Goal: Information Seeking & Learning: Find specific fact

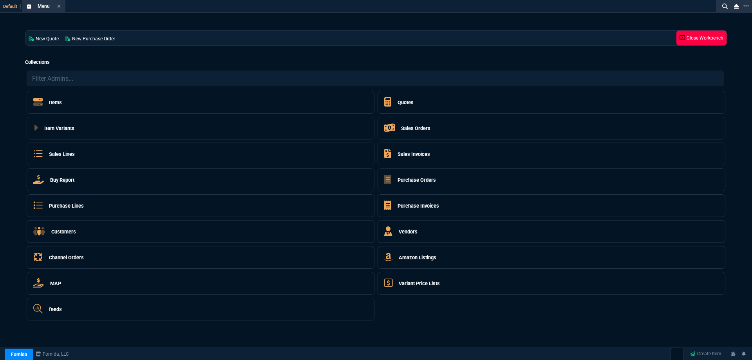
click at [711, 44] on link "Close Workbench" at bounding box center [701, 38] width 50 height 15
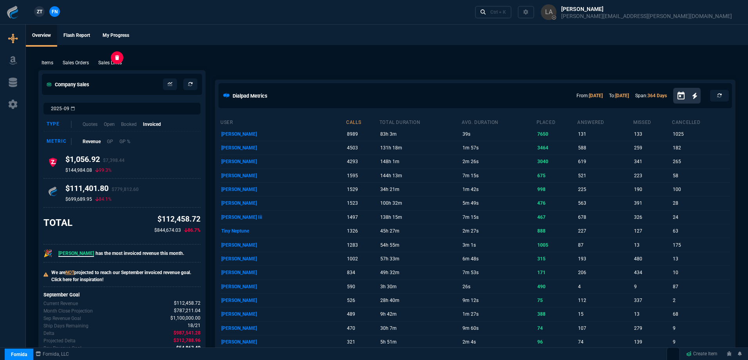
click at [105, 64] on p "Sales Lines" at bounding box center [110, 62] width 24 height 7
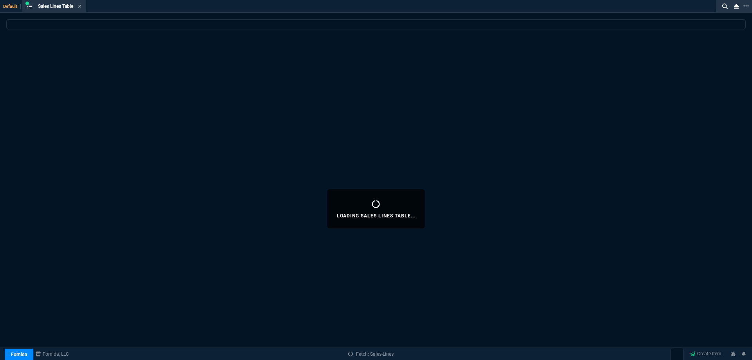
select select
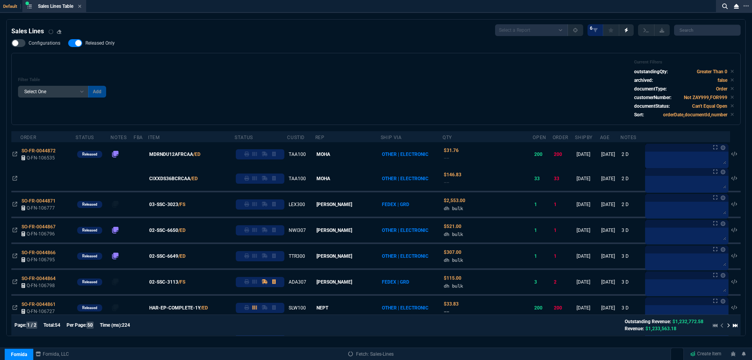
click at [94, 42] on span "Released Only" at bounding box center [99, 43] width 29 height 6
click at [68, 43] on input "Released Only" at bounding box center [68, 43] width 0 height 0
checkbox input "false"
click at [275, 60] on div "Filter Table Select One Add Filter () Age () ATS () Cond (itemVariantCode) Cust…" at bounding box center [376, 89] width 716 height 59
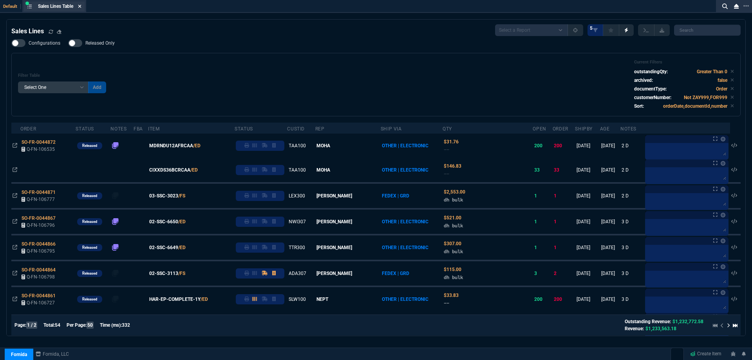
click at [81, 7] on icon at bounding box center [79, 6] width 3 height 3
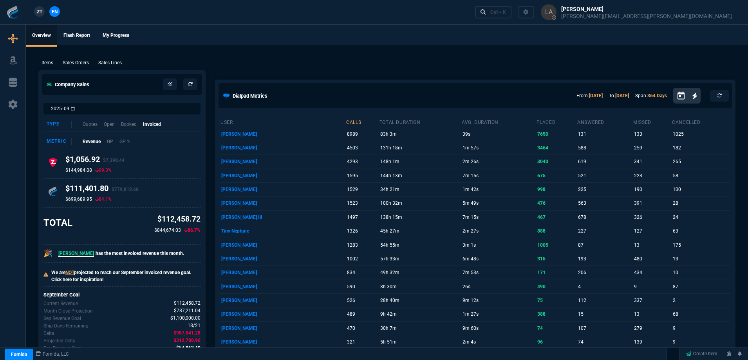
click at [42, 10] on span "ZT" at bounding box center [39, 11] width 5 height 7
select select
click at [121, 64] on p "Sales Lines" at bounding box center [110, 62] width 24 height 7
click at [112, 63] on p "Sales Lines" at bounding box center [110, 62] width 24 height 7
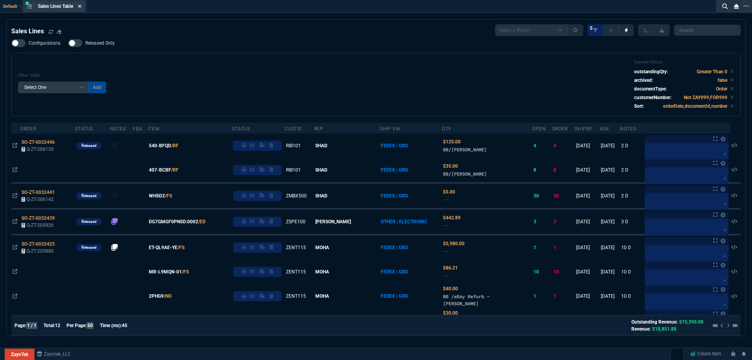
click at [80, 5] on icon at bounding box center [80, 6] width 4 height 5
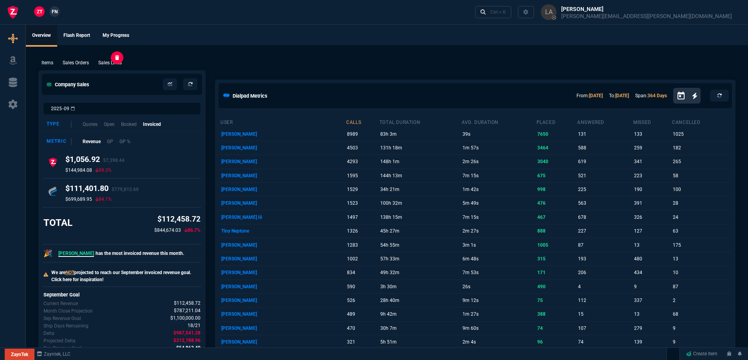
click at [105, 62] on p "Sales Lines" at bounding box center [110, 62] width 24 height 7
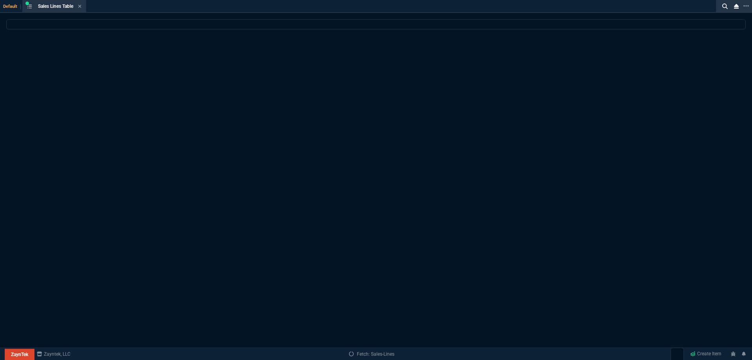
select select
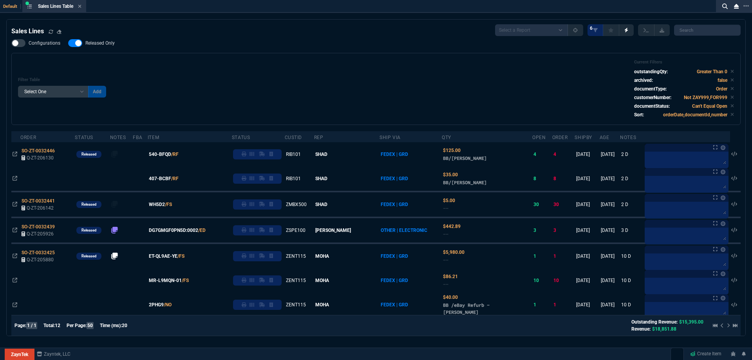
click at [100, 42] on span "Released Only" at bounding box center [99, 43] width 29 height 6
click at [68, 43] on input "Released Only" at bounding box center [68, 43] width 0 height 0
checkbox input "false"
click at [251, 74] on div "Filter Table Select One Add Filter () Age () ATS () Cond (itemVariantCode) Cust…" at bounding box center [376, 89] width 716 height 59
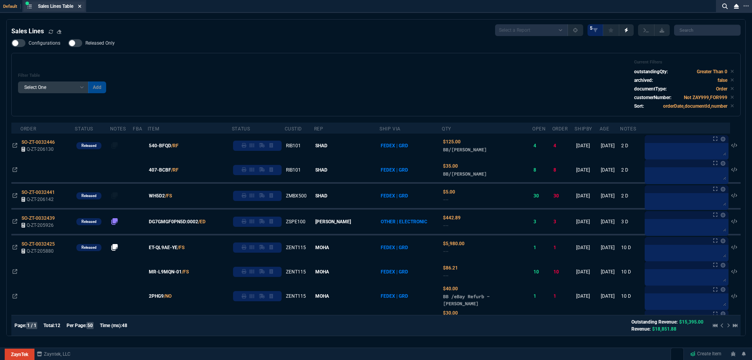
click at [81, 7] on icon at bounding box center [79, 6] width 3 height 3
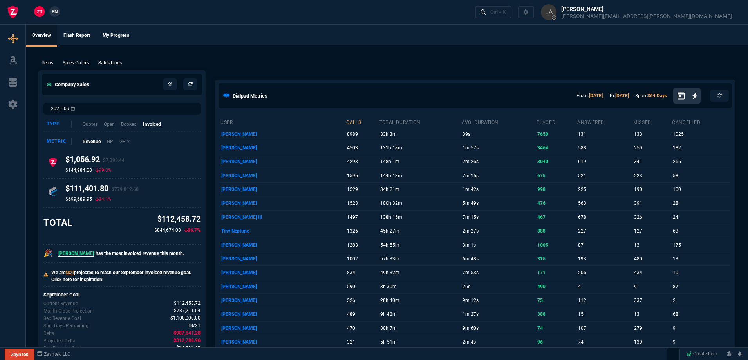
click at [58, 11] on link "FN" at bounding box center [54, 11] width 11 height 11
click at [112, 65] on p "Sales Lines" at bounding box center [110, 62] width 24 height 7
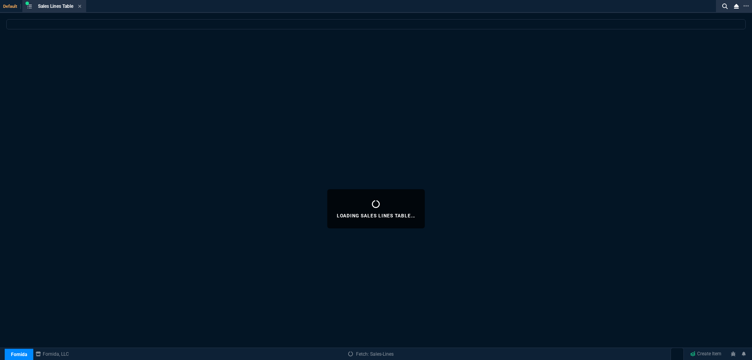
select select
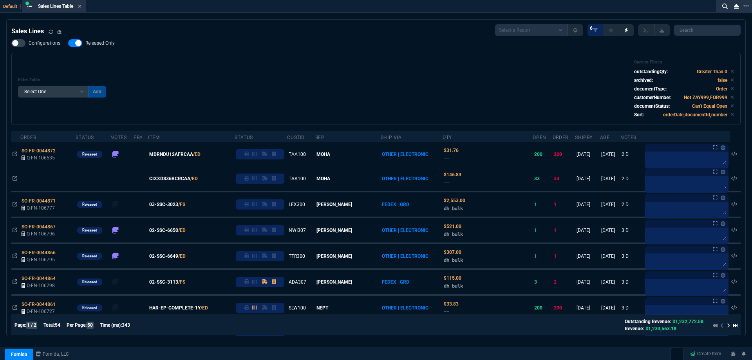
click at [102, 42] on span "Released Only" at bounding box center [99, 43] width 29 height 6
click at [68, 43] on input "Released Only" at bounding box center [68, 43] width 0 height 0
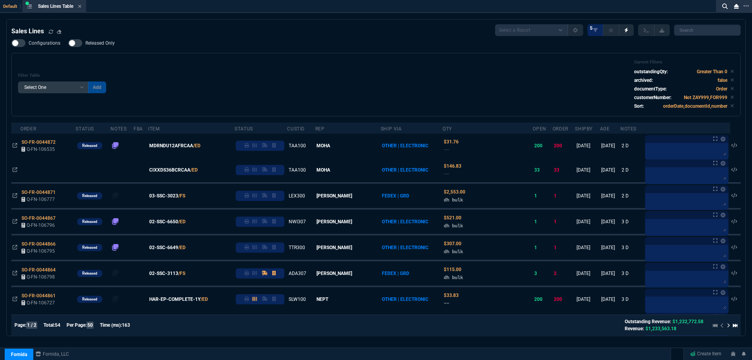
click at [111, 51] on div "Configurations Released Only Filter Table Select One Add Filter () Age () ATS (…" at bounding box center [375, 77] width 729 height 77
click at [104, 47] on label "Released Only" at bounding box center [95, 43] width 54 height 8
click at [68, 43] on input "Released Only" at bounding box center [68, 43] width 0 height 0
click at [168, 62] on div "Filter Table Select One Add Filter () Age () ATS () Cond (itemVariantCode) Cust…" at bounding box center [376, 85] width 716 height 50
click at [112, 40] on label "Released Only" at bounding box center [95, 43] width 54 height 8
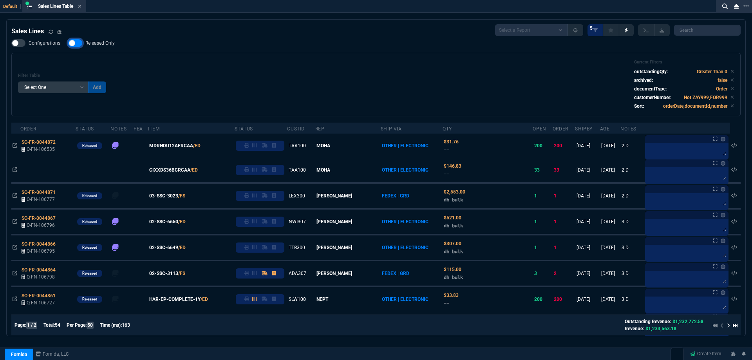
click at [68, 43] on input "Released Only" at bounding box center [68, 43] width 0 height 0
checkbox input "false"
click at [165, 63] on div "Filter Table Select One Add Filter () Age () ATS () Cond (itemVariantCode) Cust…" at bounding box center [376, 85] width 716 height 50
click at [80, 8] on icon at bounding box center [80, 6] width 4 height 5
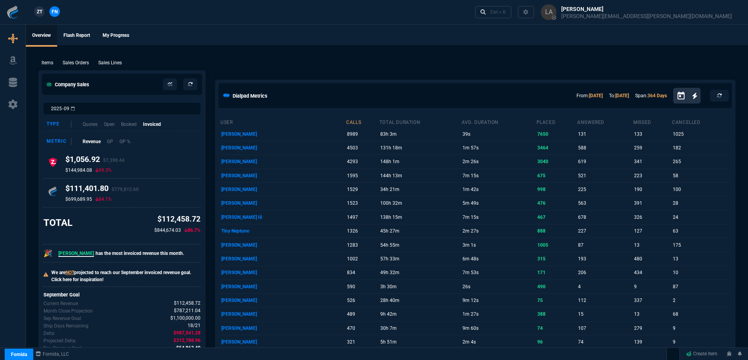
click at [37, 11] on span "ZT" at bounding box center [39, 11] width 5 height 7
click at [120, 65] on p "Sales Lines" at bounding box center [110, 62] width 24 height 7
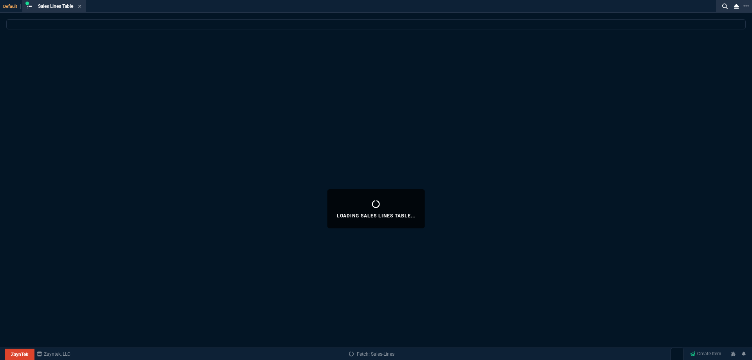
select select
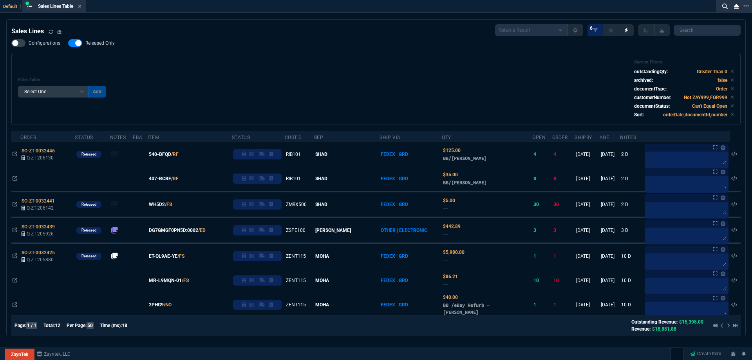
click at [101, 43] on span "Released Only" at bounding box center [99, 43] width 29 height 6
click at [68, 43] on input "Released Only" at bounding box center [68, 43] width 0 height 0
checkbox input "false"
click at [298, 64] on div "Filter Table Select One Add Filter () Age () ATS () Cond (itemVariantCode) Cust…" at bounding box center [376, 89] width 716 height 59
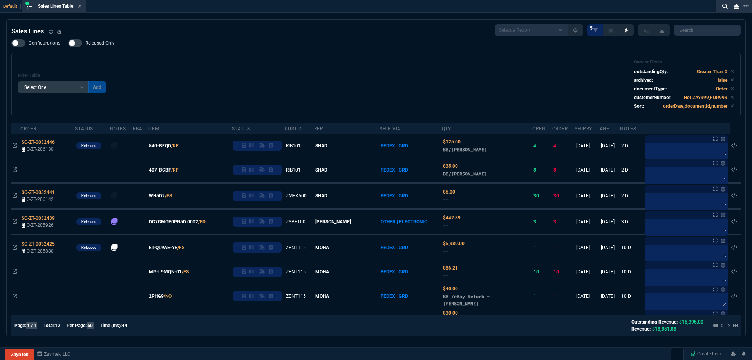
click at [260, 59] on div "Filter Table Select One Add Filter () Age () ATS () Cond (itemVariantCode) Cust…" at bounding box center [375, 84] width 729 height 63
drag, startPoint x: 275, startPoint y: 80, endPoint x: 283, endPoint y: 86, distance: 10.3
click at [275, 80] on div "Filter Table Select One Add Filter () Age () ATS () Cond (itemVariantCode) Cust…" at bounding box center [376, 85] width 716 height 50
click at [81, 7] on icon at bounding box center [80, 6] width 4 height 5
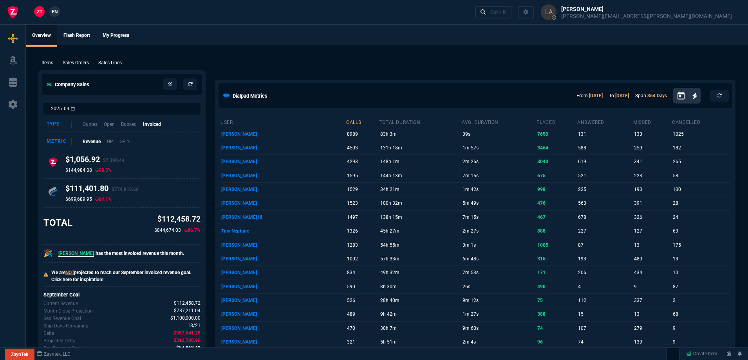
click at [52, 12] on span "FN" at bounding box center [55, 11] width 6 height 7
click at [113, 63] on p "Sales Lines" at bounding box center [110, 62] width 24 height 7
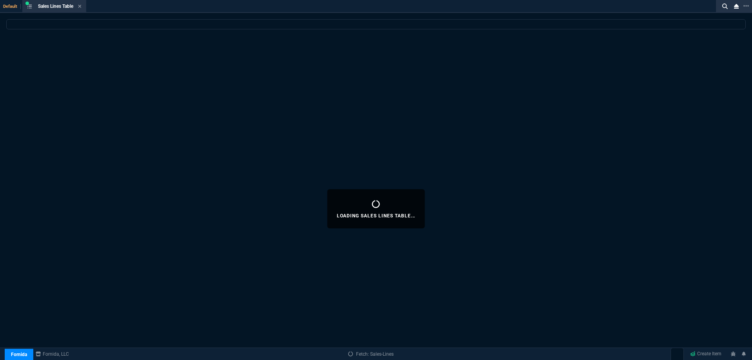
select select
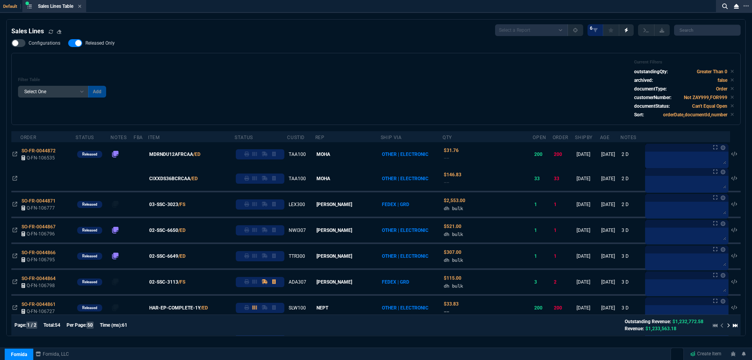
click at [102, 44] on span "Released Only" at bounding box center [99, 43] width 29 height 6
click at [68, 43] on input "Released Only" at bounding box center [68, 43] width 0 height 0
checkbox input "false"
click at [269, 66] on div "Filter Table Select One Add Filter () Age () ATS () Cond (itemVariantCode) Cust…" at bounding box center [376, 89] width 716 height 59
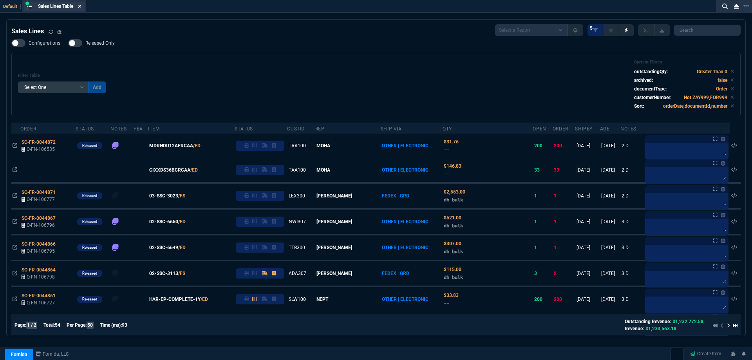
click at [80, 7] on icon at bounding box center [79, 6] width 3 height 3
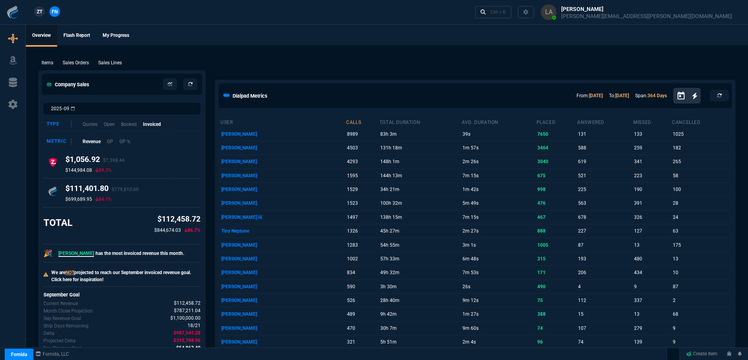
click at [40, 11] on span "ZT" at bounding box center [39, 11] width 5 height 7
click at [105, 60] on p "Sales Lines" at bounding box center [110, 62] width 24 height 7
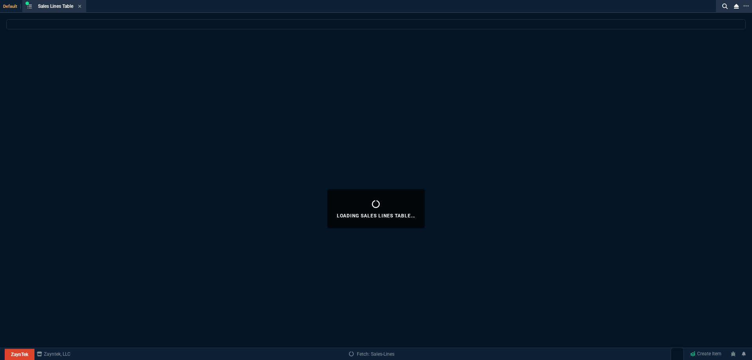
select select
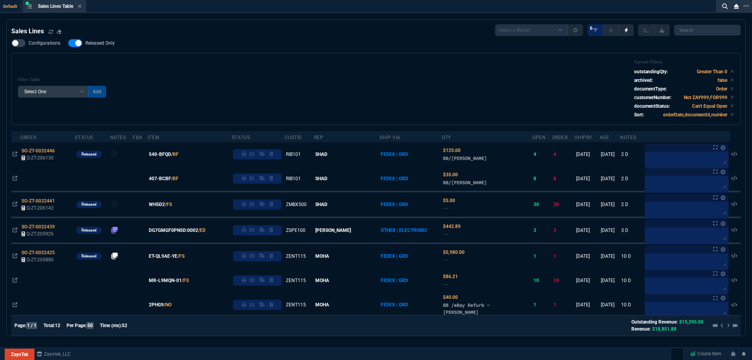
click at [98, 51] on div "Configurations Released Only Filter Table Select One Add Filter () Age () ATS (…" at bounding box center [375, 82] width 729 height 86
click at [99, 47] on label "Released Only" at bounding box center [95, 43] width 54 height 8
click at [68, 43] on input "Released Only" at bounding box center [68, 43] width 0 height 0
drag, startPoint x: 192, startPoint y: 62, endPoint x: 197, endPoint y: 63, distance: 5.2
click at [197, 63] on div "Filter Table Select One Add Filter () Age () ATS () Cond (itemVariantCode) Cust…" at bounding box center [376, 89] width 716 height 59
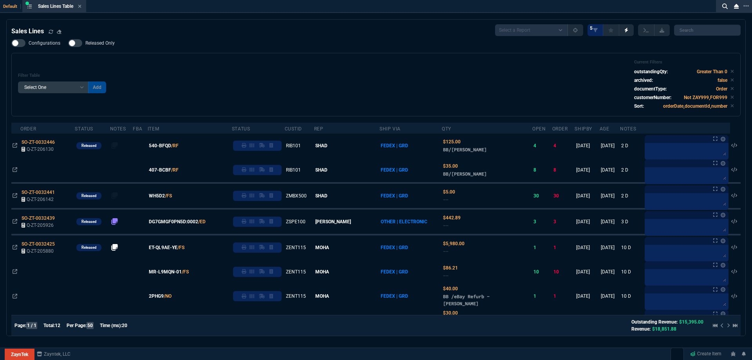
click at [99, 42] on span "Released Only" at bounding box center [99, 43] width 29 height 6
click at [68, 43] on input "Released Only" at bounding box center [68, 43] width 0 height 0
click at [229, 74] on div "Filter Table Select One Add Filter () Age () ATS () Cond (itemVariantCode) Cust…" at bounding box center [376, 85] width 716 height 50
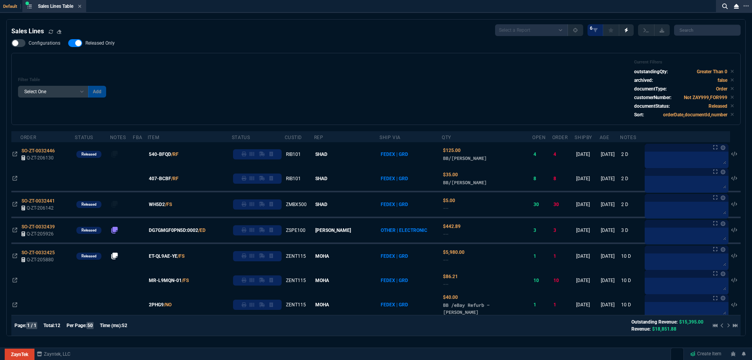
click at [326, 94] on div "Filter Table Select One Add Filter () Age () ATS () Cond (itemVariantCode) Cust…" at bounding box center [376, 89] width 716 height 59
click at [86, 42] on span "Released Only" at bounding box center [99, 43] width 29 height 6
click at [68, 43] on input "Released Only" at bounding box center [68, 43] width 0 height 0
click at [337, 77] on div "Filter Table Select One Add Filter () Age () ATS () Cond (itemVariantCode) Cust…" at bounding box center [376, 89] width 716 height 59
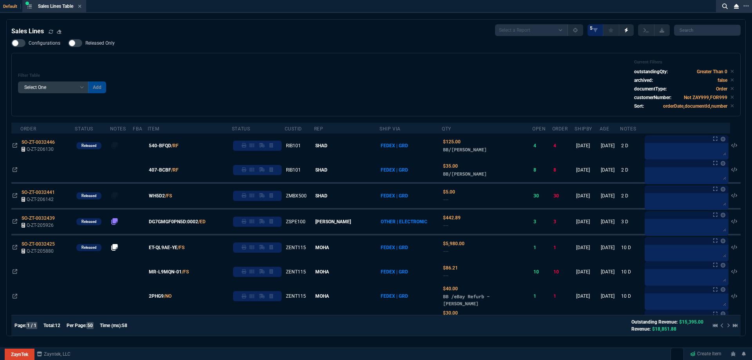
click at [113, 46] on span "Released Only" at bounding box center [99, 43] width 29 height 6
click at [68, 43] on input "Released Only" at bounding box center [68, 43] width 0 height 0
click at [158, 51] on div "Configurations Released Only Filter Table Select One Add Filter () Age () ATS (…" at bounding box center [375, 77] width 729 height 77
click at [94, 42] on span "Released Only" at bounding box center [99, 43] width 29 height 6
click at [68, 43] on input "Released Only" at bounding box center [68, 43] width 0 height 0
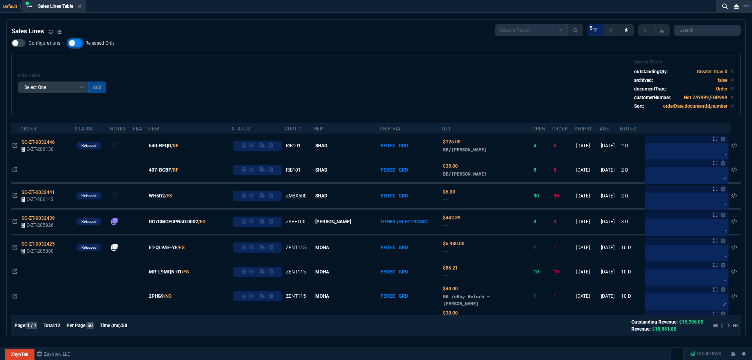
checkbox input "false"
click at [322, 51] on div "Configurations Released Only Filter Table Select One Add Filter () Age () ATS (…" at bounding box center [375, 77] width 729 height 77
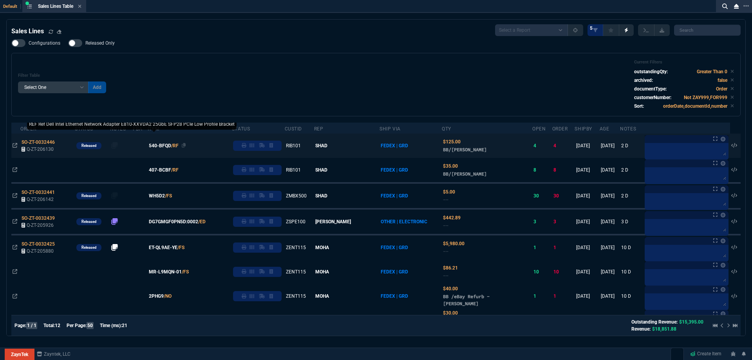
click at [171, 146] on span "540-BFQD" at bounding box center [160, 145] width 22 height 7
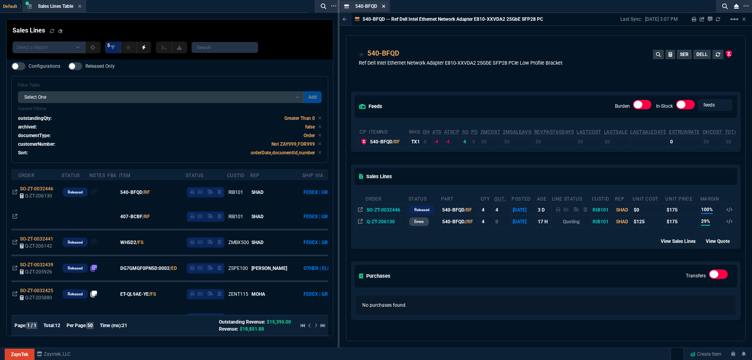
click at [383, 7] on icon at bounding box center [383, 6] width 3 height 3
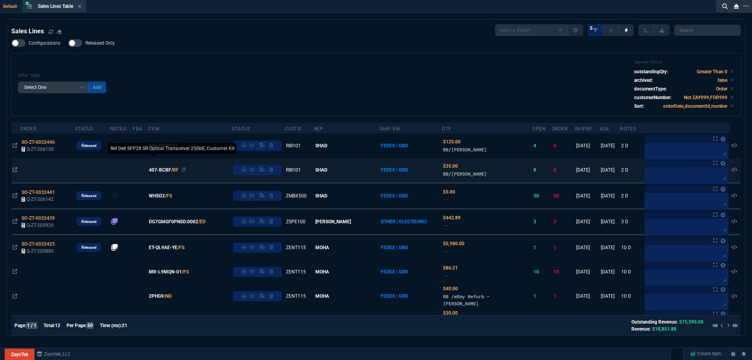
click at [171, 172] on span "407-BCBF" at bounding box center [160, 169] width 22 height 7
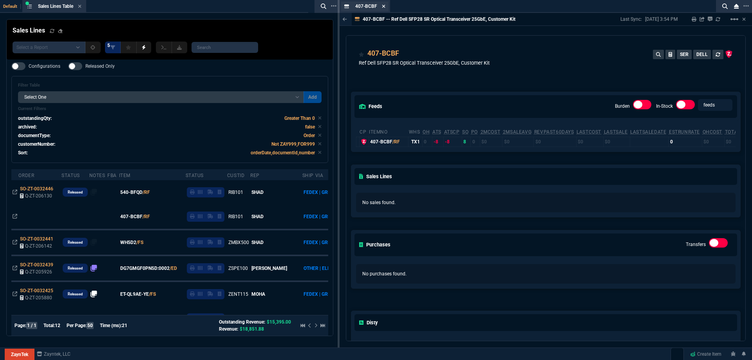
click at [382, 8] on icon at bounding box center [384, 6] width 4 height 5
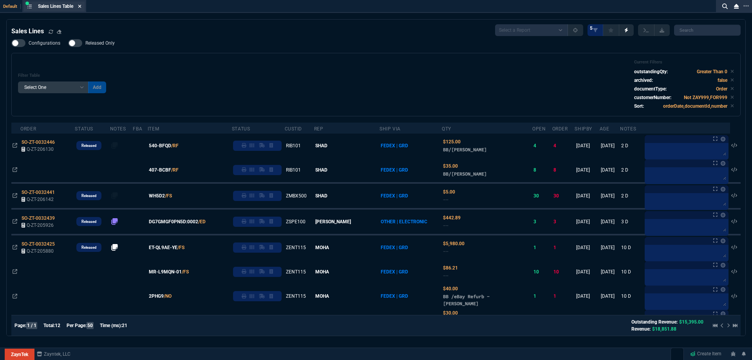
click at [81, 7] on icon at bounding box center [79, 6] width 3 height 3
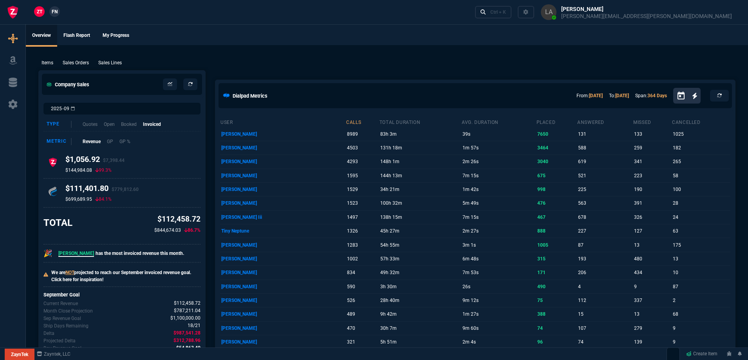
click at [55, 17] on nx-fornida-client-manager "ZT FN" at bounding box center [47, 12] width 31 height 12
click at [54, 14] on span "FN" at bounding box center [55, 11] width 6 height 7
click at [112, 61] on p "Sales Lines" at bounding box center [110, 62] width 24 height 7
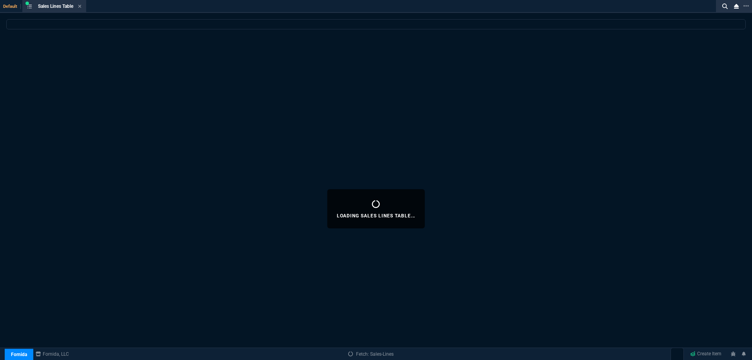
select select
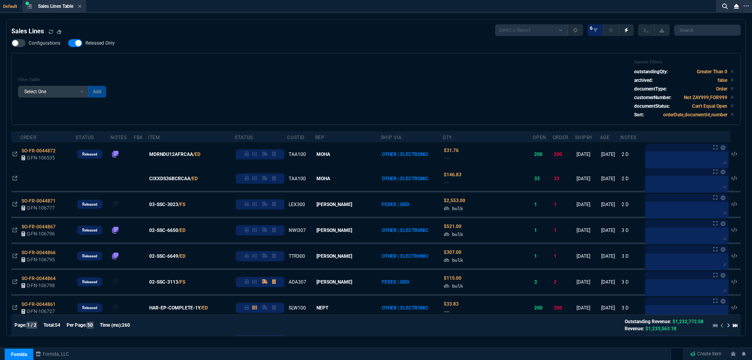
click at [103, 48] on nx-fornida-field-switch-one "Released Only" at bounding box center [95, 44] width 54 height 7
click at [103, 47] on nx-fornida-field-switch-one "Released Only" at bounding box center [95, 44] width 54 height 7
click at [103, 46] on span "Released Only" at bounding box center [99, 43] width 29 height 6
click at [68, 43] on input "Released Only" at bounding box center [68, 43] width 0 height 0
click at [162, 52] on div "Configurations Released Only Filter Table Select One Add Filter () Age () ATS (…" at bounding box center [375, 82] width 729 height 86
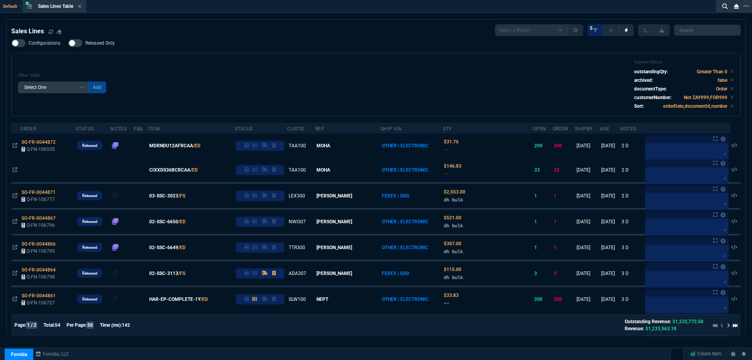
click at [288, 75] on div "Filter Table Select One Add Filter () Age () ATS () Cond (itemVariantCode) Cust…" at bounding box center [376, 85] width 716 height 50
click at [108, 45] on span "Released Only" at bounding box center [99, 43] width 29 height 6
click at [68, 43] on input "Released Only" at bounding box center [68, 43] width 0 height 0
click at [193, 57] on div "Filter Table Select One Add Filter () Age () ATS () Cond (itemVariantCode) Cust…" at bounding box center [375, 84] width 729 height 63
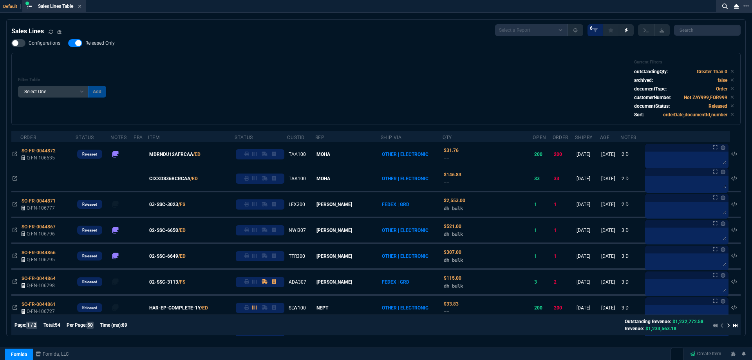
drag, startPoint x: 98, startPoint y: 41, endPoint x: 210, endPoint y: 80, distance: 118.8
click at [98, 41] on span "Released Only" at bounding box center [99, 43] width 29 height 6
click at [68, 43] on input "Released Only" at bounding box center [68, 43] width 0 height 0
click at [215, 80] on div "Filter Table Select One Add Filter () Age () ATS () Cond (itemVariantCode) Cust…" at bounding box center [376, 89] width 716 height 59
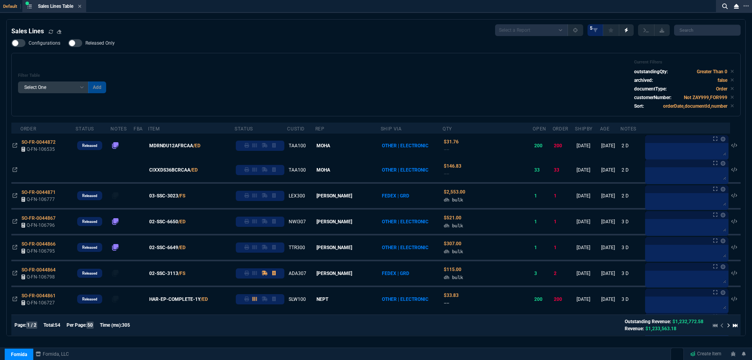
click at [111, 46] on span "Released Only" at bounding box center [99, 43] width 29 height 6
click at [68, 43] on input "Released Only" at bounding box center [68, 43] width 0 height 0
click at [199, 60] on div "Filter Table Select One Add Filter () Age () ATS () Cond (itemVariantCode) Cust…" at bounding box center [375, 84] width 729 height 63
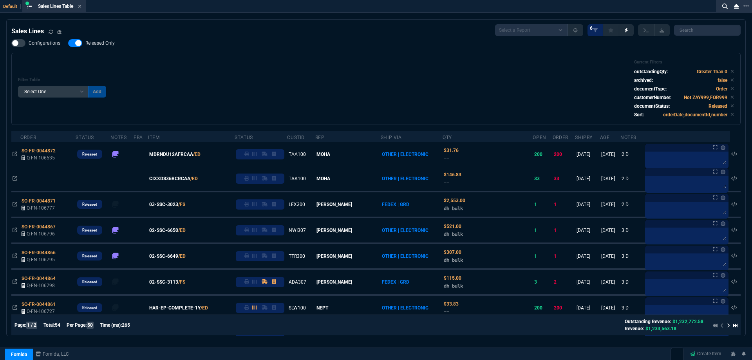
drag, startPoint x: 100, startPoint y: 41, endPoint x: 241, endPoint y: 80, distance: 145.5
click at [100, 41] on span "Released Only" at bounding box center [99, 43] width 29 height 6
click at [68, 43] on input "Released Only" at bounding box center [68, 43] width 0 height 0
checkbox input "false"
click at [241, 80] on div "Filter Table Select One Add Filter () Age () ATS () Cond (itemVariantCode) Cust…" at bounding box center [376, 89] width 716 height 59
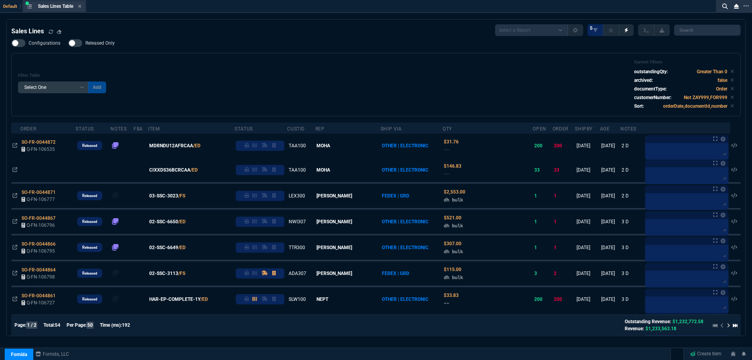
click at [83, 5] on div "Sales Lines Table Sales Line" at bounding box center [54, 7] width 61 height 10
click at [81, 4] on icon at bounding box center [80, 6] width 4 height 5
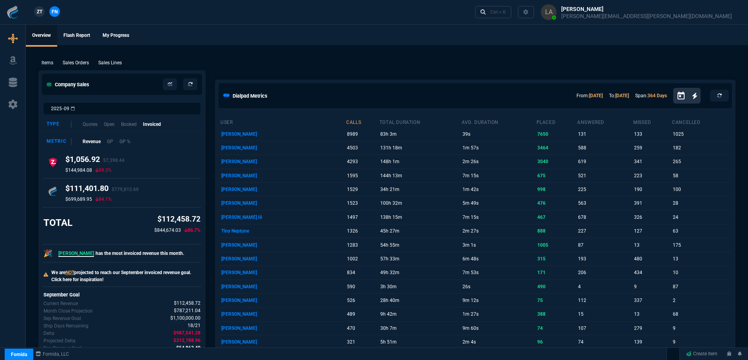
click at [31, 10] on div "ZT FN" at bounding box center [31, 12] width 62 height 14
click at [38, 11] on span "ZT" at bounding box center [39, 11] width 5 height 7
click at [103, 63] on p "Sales Lines" at bounding box center [110, 62] width 24 height 7
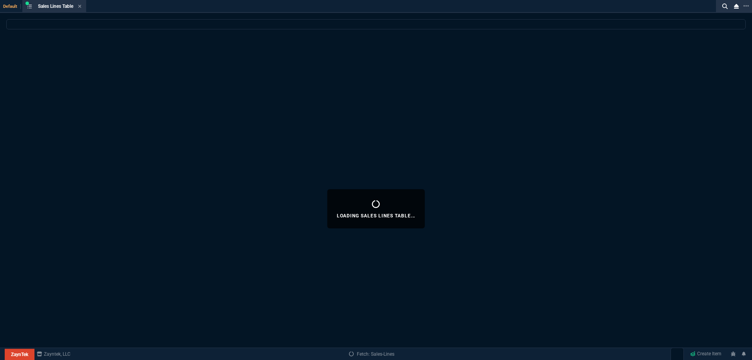
select select
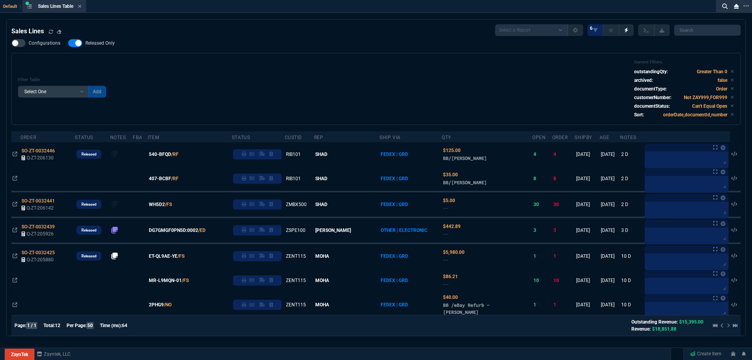
click at [105, 47] on label "Released Only" at bounding box center [95, 43] width 54 height 8
click at [68, 43] on input "Released Only" at bounding box center [68, 43] width 0 height 0
checkbox input "false"
click at [183, 63] on div "Filter Table Select One Add Filter () Age () ATS () Cond (itemVariantCode) Cust…" at bounding box center [376, 89] width 716 height 59
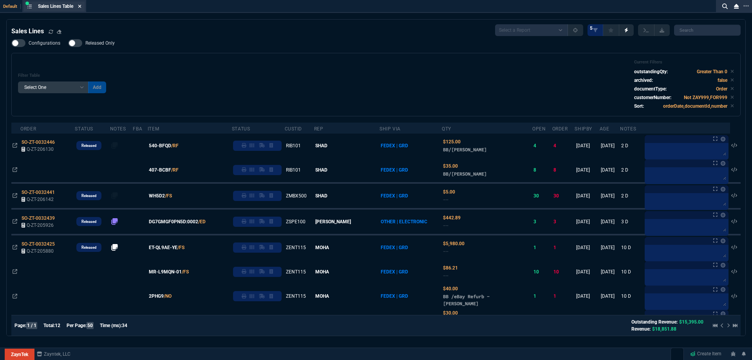
click at [81, 7] on icon at bounding box center [80, 6] width 4 height 5
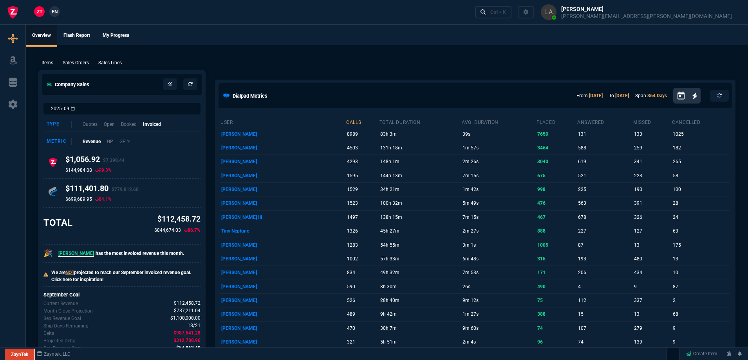
click at [53, 11] on span "FN" at bounding box center [55, 11] width 6 height 7
click at [112, 59] on p "Sales Lines" at bounding box center [110, 62] width 24 height 7
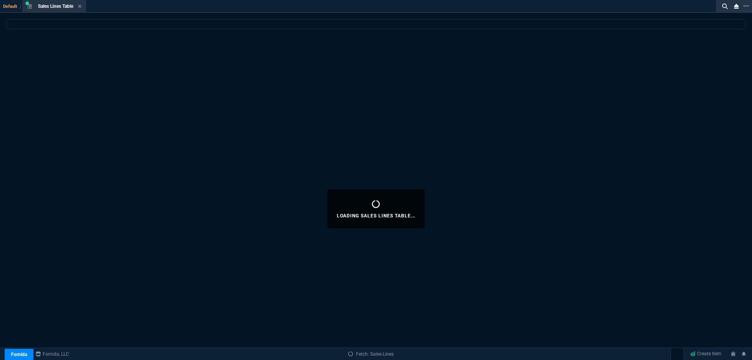
select select
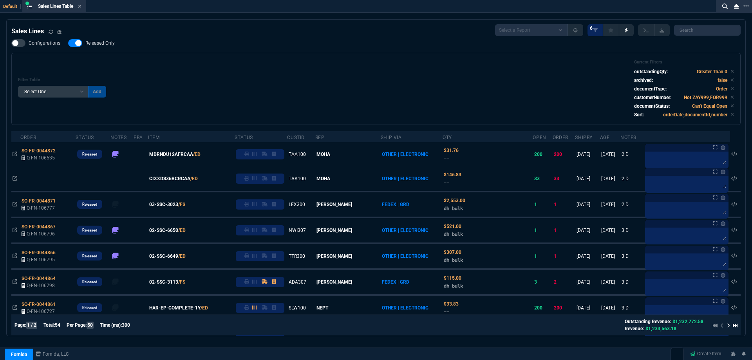
click at [97, 42] on span "Released Only" at bounding box center [99, 43] width 29 height 6
click at [68, 43] on input "Released Only" at bounding box center [68, 43] width 0 height 0
click at [245, 66] on div "Filter Table Select One Add Filter () Age () ATS () Cond (itemVariantCode) Cust…" at bounding box center [376, 89] width 716 height 59
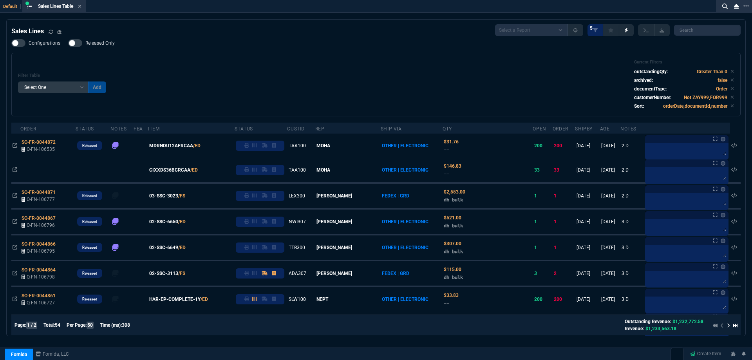
click at [108, 44] on span "Released Only" at bounding box center [99, 43] width 29 height 6
click at [68, 43] on input "Released Only" at bounding box center [68, 43] width 0 height 0
click at [226, 90] on div "Filter Table Select One Add Filter () Age () ATS () Cond (itemVariantCode) Cust…" at bounding box center [376, 85] width 716 height 50
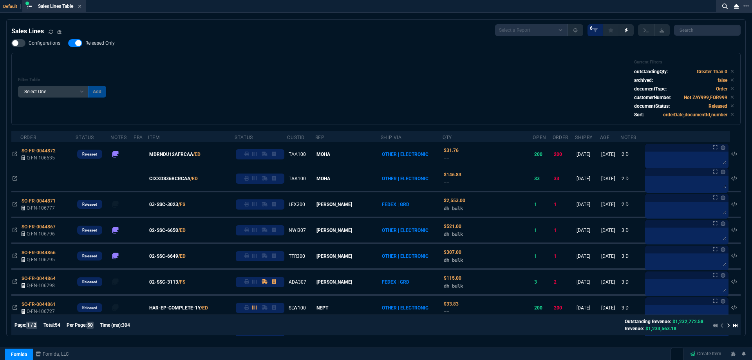
click at [94, 44] on span "Released Only" at bounding box center [99, 43] width 29 height 6
click at [68, 43] on input "Released Only" at bounding box center [68, 43] width 0 height 0
checkbox input "false"
click at [258, 64] on div "Filter Table Select One Add Filter () Age () ATS () Cond (itemVariantCode) Cust…" at bounding box center [376, 89] width 716 height 59
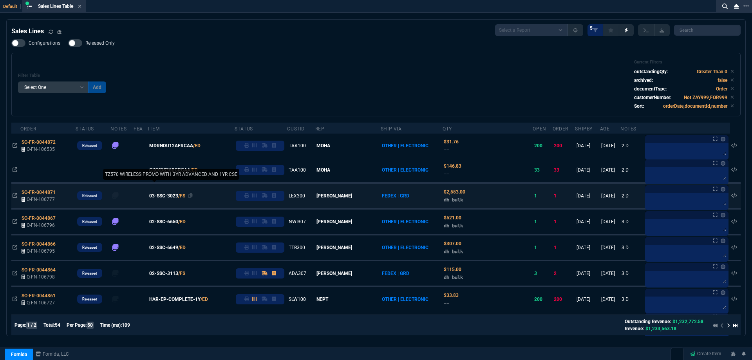
click at [176, 197] on span "03-SSC-3023" at bounding box center [163, 195] width 29 height 7
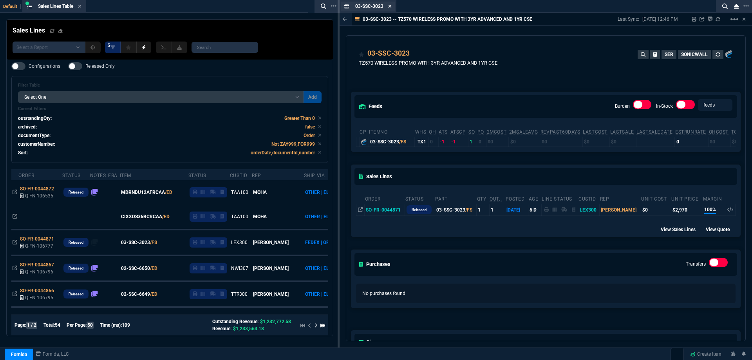
click at [391, 7] on icon at bounding box center [390, 6] width 3 height 3
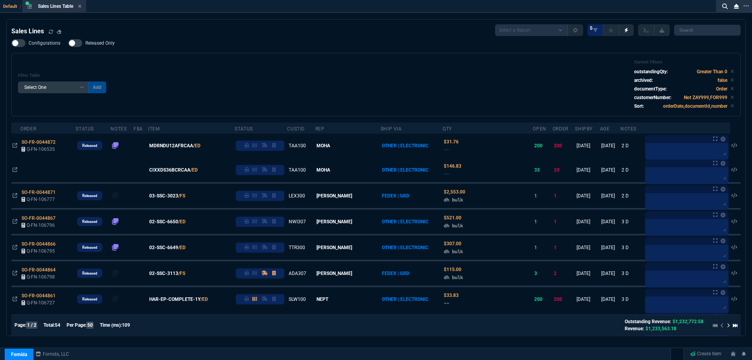
click at [79, 6] on icon at bounding box center [80, 6] width 4 height 5
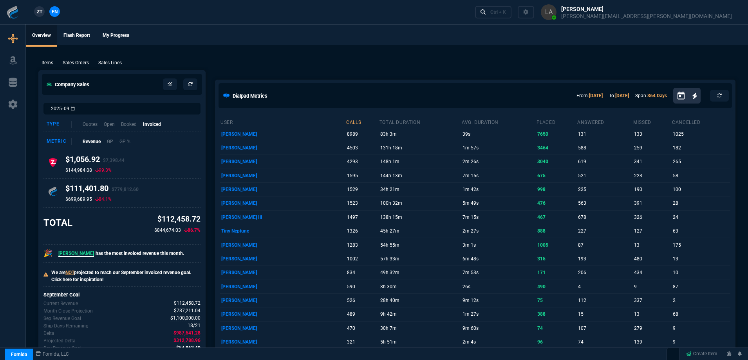
drag, startPoint x: 26, startPoint y: 13, endPoint x: 32, endPoint y: 14, distance: 6.4
click at [26, 14] on div "ZT FN" at bounding box center [31, 12] width 62 height 14
click at [35, 14] on link "ZT" at bounding box center [39, 11] width 11 height 11
drag, startPoint x: 119, startPoint y: 67, endPoint x: 117, endPoint y: 63, distance: 4.8
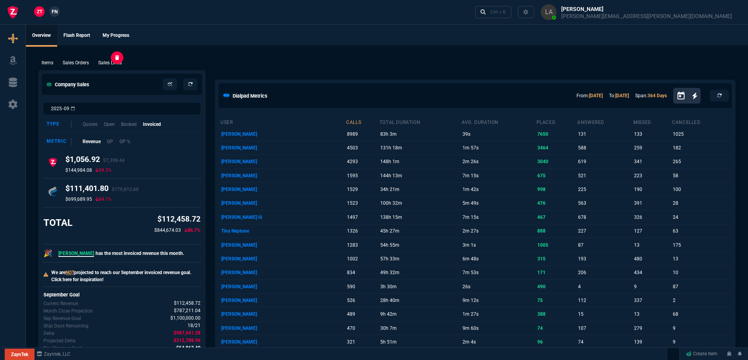
click at [117, 63] on p "Sales Lines" at bounding box center [110, 62] width 24 height 7
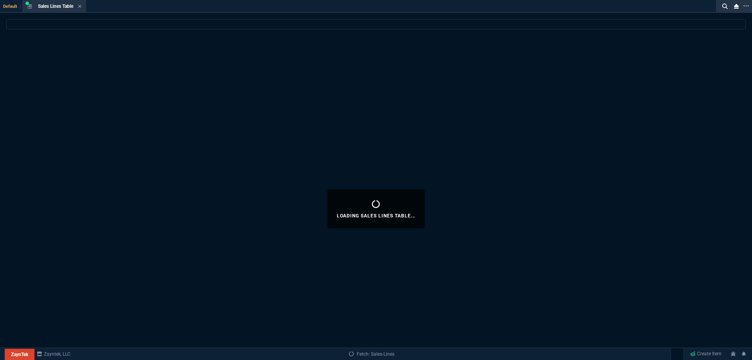
select select
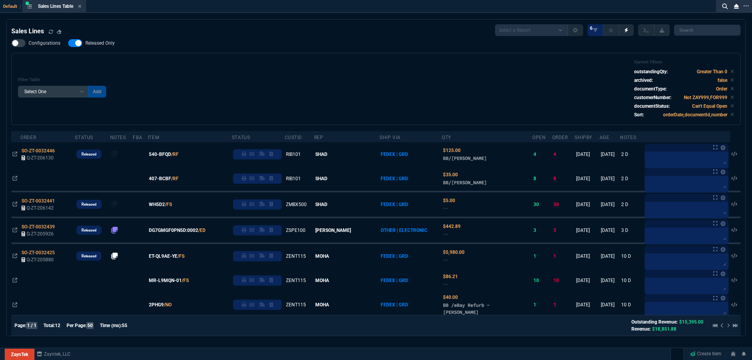
click at [97, 42] on span "Released Only" at bounding box center [99, 43] width 29 height 6
click at [68, 43] on input "Released Only" at bounding box center [68, 43] width 0 height 0
checkbox input "false"
click at [156, 59] on div "Filter Table Select One Add Filter () Age () ATS () Cond (itemVariantCode) Cust…" at bounding box center [375, 89] width 729 height 72
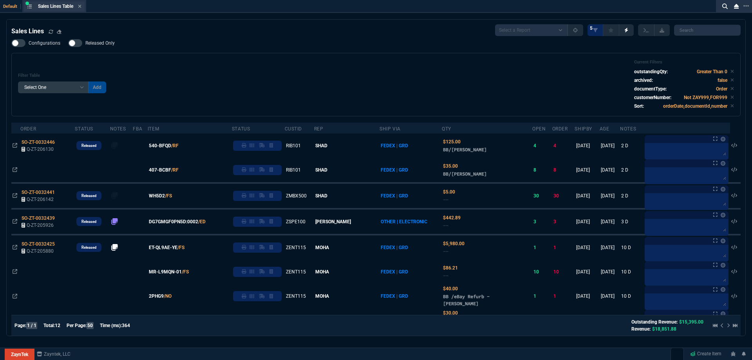
click at [83, 6] on div "Sales Lines Table Sales Line" at bounding box center [54, 7] width 61 height 10
click at [80, 7] on icon at bounding box center [80, 6] width 4 height 5
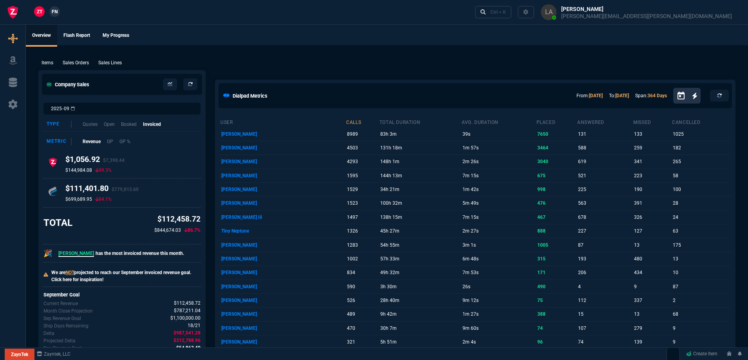
click at [56, 9] on span "FN" at bounding box center [55, 11] width 6 height 7
click at [116, 63] on p "Sales Lines" at bounding box center [110, 62] width 24 height 7
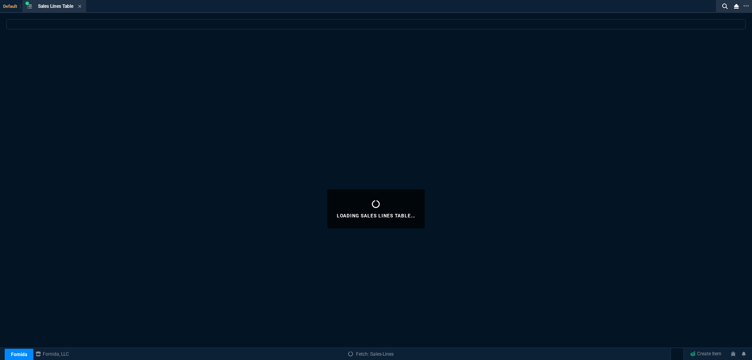
select select
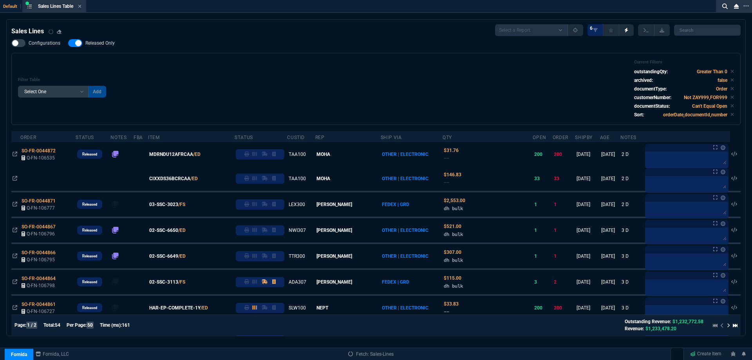
click at [80, 8] on icon at bounding box center [80, 6] width 4 height 5
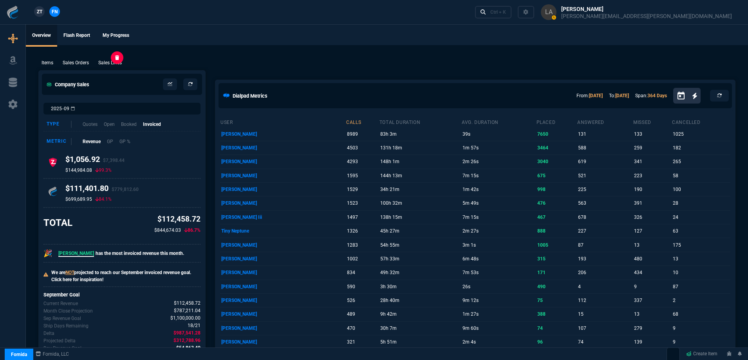
click at [110, 61] on p "Sales Lines" at bounding box center [110, 62] width 24 height 7
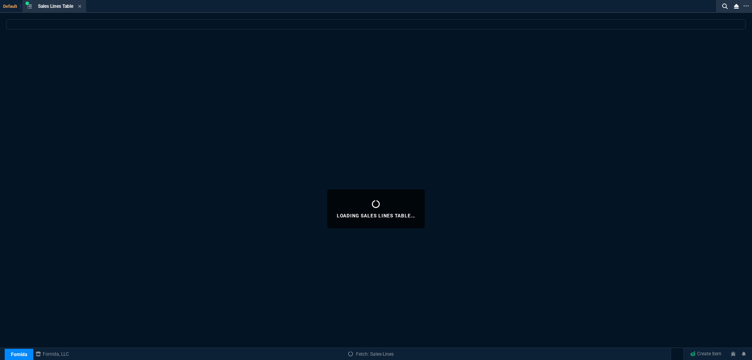
select select
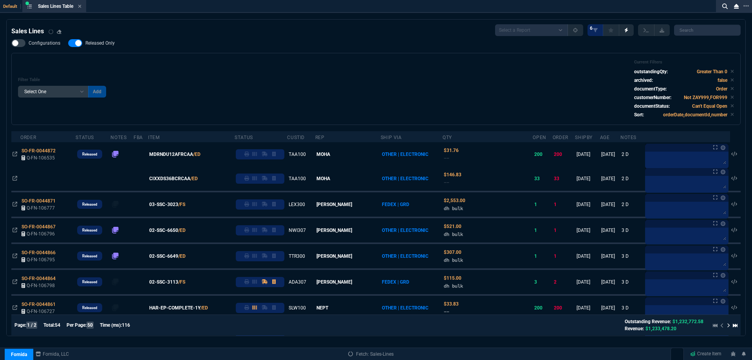
click at [78, 43] on div at bounding box center [75, 43] width 14 height 8
click at [68, 43] on input "Released Only" at bounding box center [68, 43] width 0 height 0
checkbox input "false"
click at [182, 61] on div "Filter Table Select One Add Filter () Age () ATS () Cond (itemVariantCode) Cust…" at bounding box center [376, 89] width 716 height 59
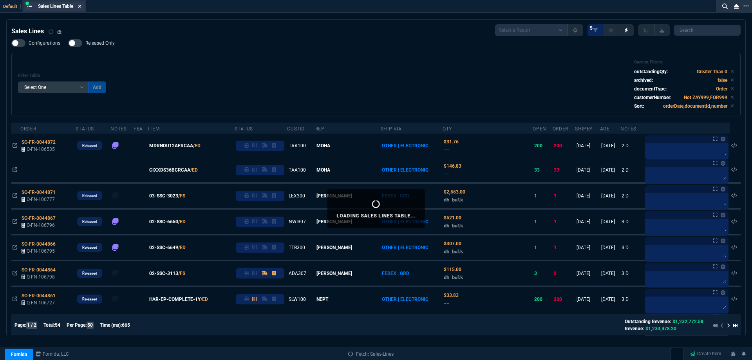
click at [81, 6] on icon at bounding box center [80, 6] width 4 height 5
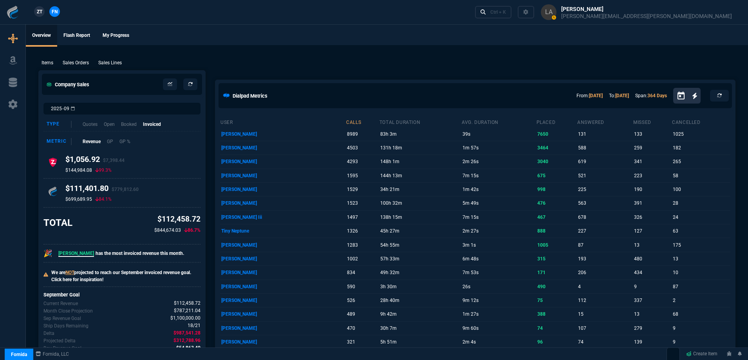
click at [42, 14] on span "ZT" at bounding box center [39, 11] width 5 height 7
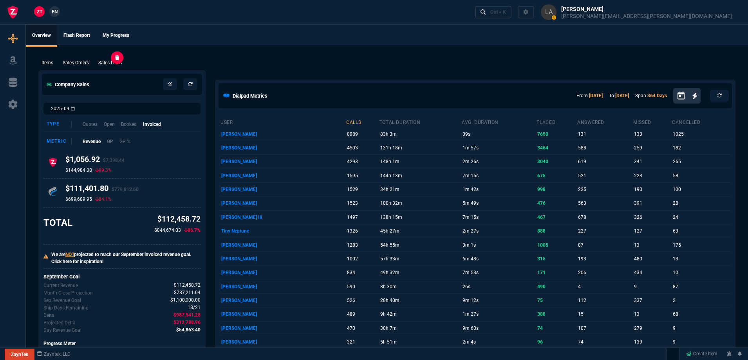
click at [116, 66] on p "Sales Lines" at bounding box center [110, 62] width 24 height 7
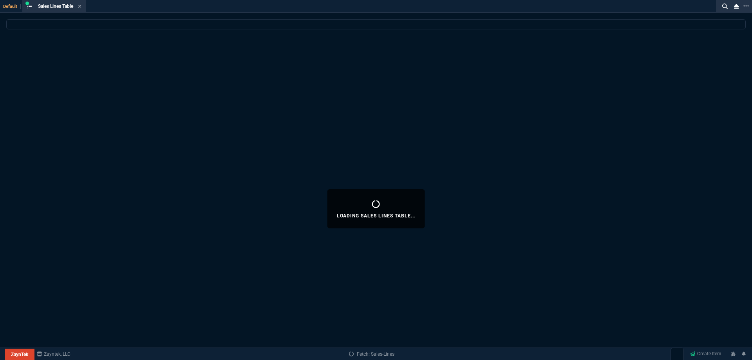
select select
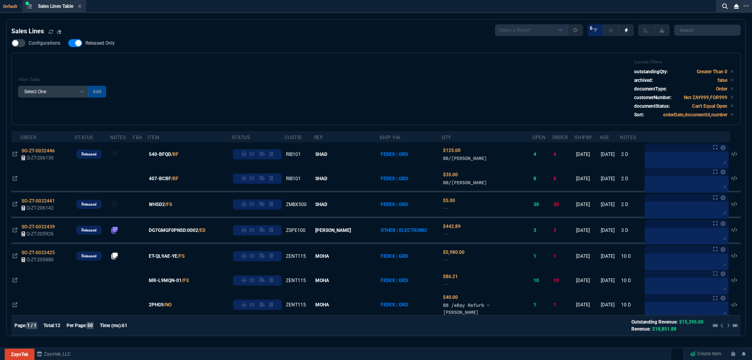
click at [112, 43] on span "Released Only" at bounding box center [99, 43] width 29 height 6
click at [68, 43] on input "Released Only" at bounding box center [68, 43] width 0 height 0
click at [259, 49] on div "Configurations Released Only Filter Table Select One Add Filter () Age () ATS (…" at bounding box center [375, 82] width 729 height 86
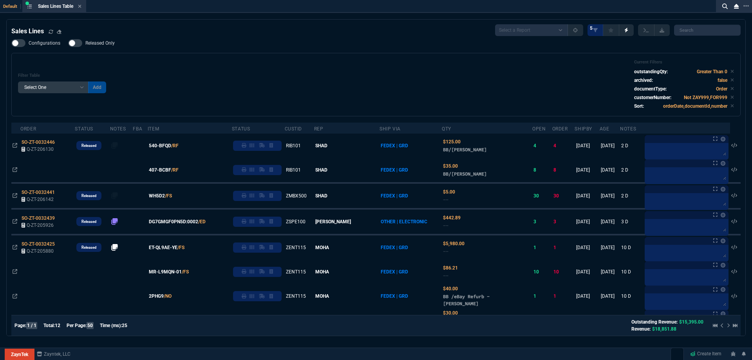
click at [98, 44] on span "Released Only" at bounding box center [99, 43] width 29 height 6
click at [68, 43] on input "Released Only" at bounding box center [68, 43] width 0 height 0
checkbox input "true"
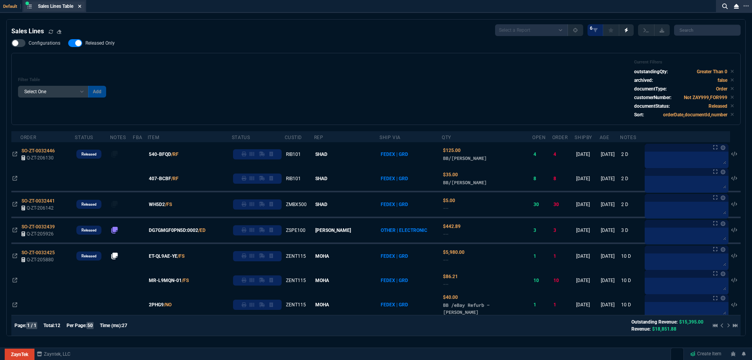
click at [80, 4] on icon at bounding box center [80, 6] width 4 height 5
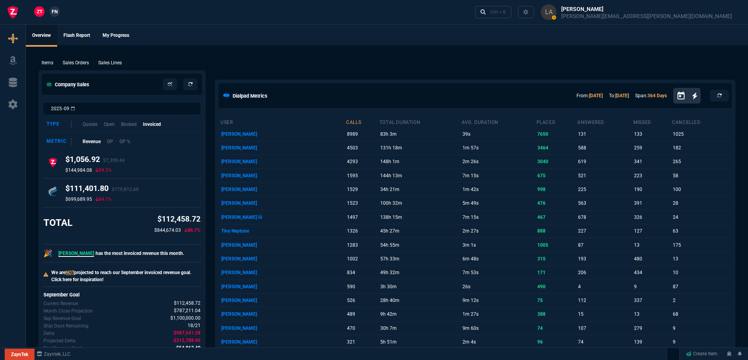
click at [59, 9] on nx-fornida-client-manager "ZT FN" at bounding box center [47, 12] width 31 height 12
click at [57, 9] on span "FN" at bounding box center [55, 11] width 6 height 7
click at [114, 65] on p "Sales Lines" at bounding box center [110, 62] width 24 height 7
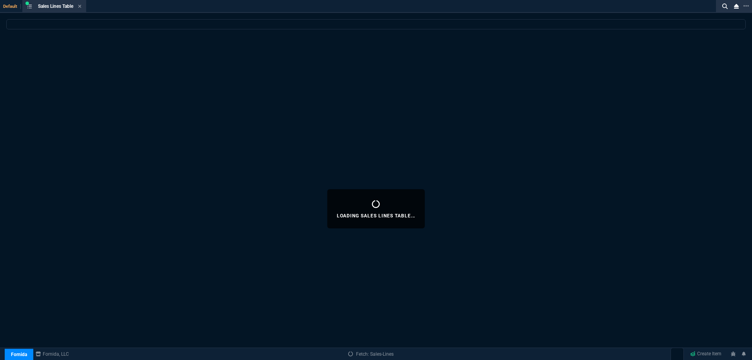
select select
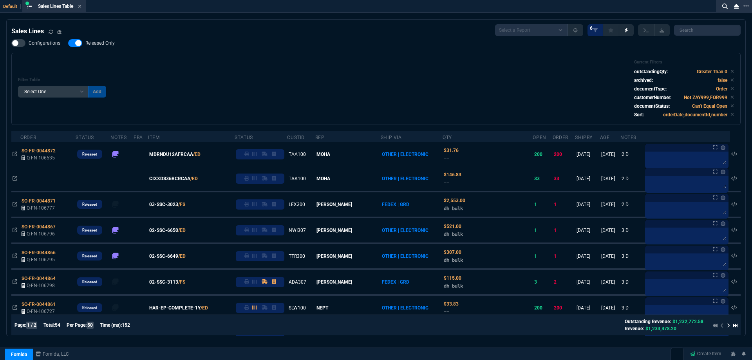
click at [108, 47] on nx-fornida-field-switch-one "Released Only" at bounding box center [95, 44] width 54 height 7
click at [190, 55] on div "Filter Table Select One Add Filter () Age () ATS () Cond (itemVariantCode) Cust…" at bounding box center [375, 89] width 729 height 72
click at [93, 45] on span "Released Only" at bounding box center [99, 43] width 29 height 6
click at [68, 43] on input "Released Only" at bounding box center [68, 43] width 0 height 0
checkbox input "false"
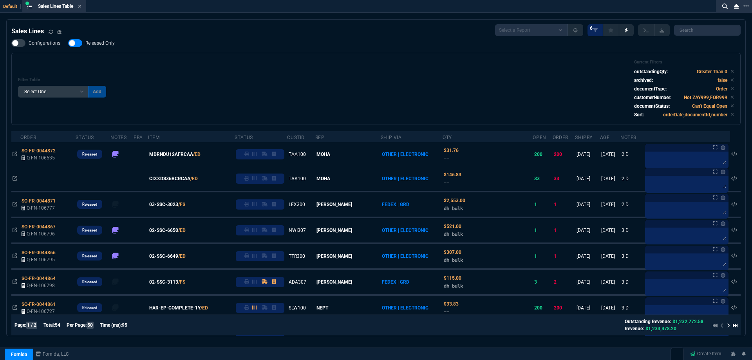
click at [288, 52] on div "Configurations Released Only Filter Table Select One Add Filter () Age () ATS (…" at bounding box center [375, 82] width 729 height 86
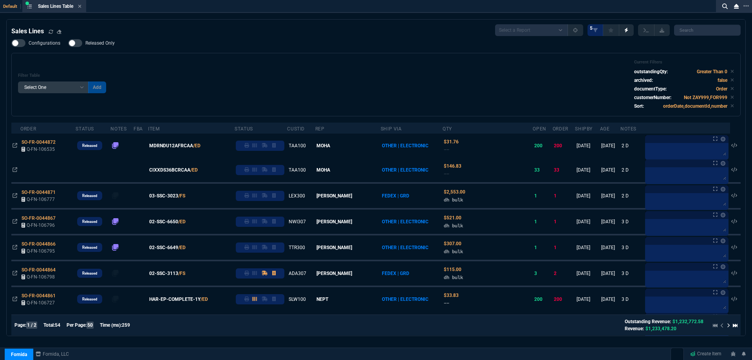
click at [259, 61] on div "Filter Table Select One Add Filter () Age () ATS () Cond (itemVariantCode) Cust…" at bounding box center [375, 84] width 729 height 63
click at [78, 7] on div "Sales Lines Table Sales Line" at bounding box center [59, 6] width 43 height 7
click at [80, 7] on icon at bounding box center [80, 6] width 4 height 5
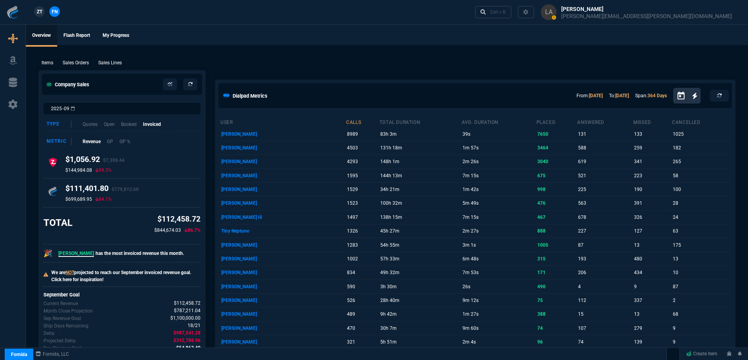
click at [42, 9] on span "ZT" at bounding box center [39, 11] width 5 height 7
click at [109, 62] on p "Sales Lines" at bounding box center [110, 62] width 24 height 7
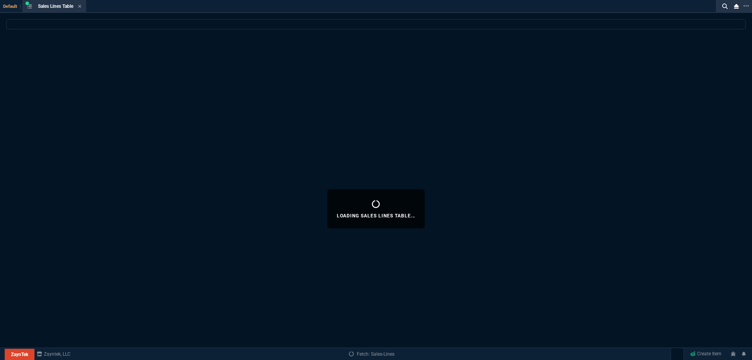
select select
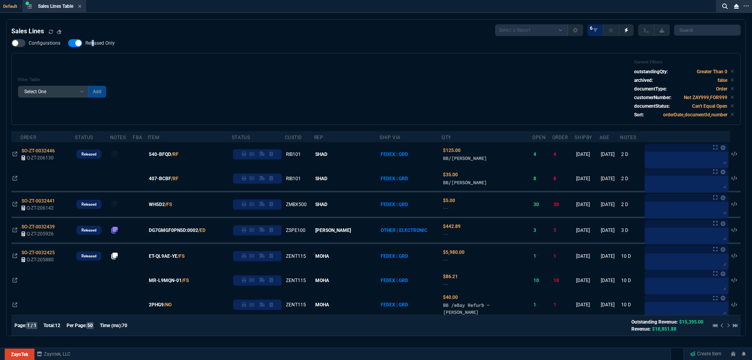
click at [92, 44] on span "Released Only" at bounding box center [99, 43] width 29 height 6
click at [202, 53] on div "Configurations Released Only Filter Table Select One Add Filter () Age () ATS (…" at bounding box center [375, 82] width 729 height 86
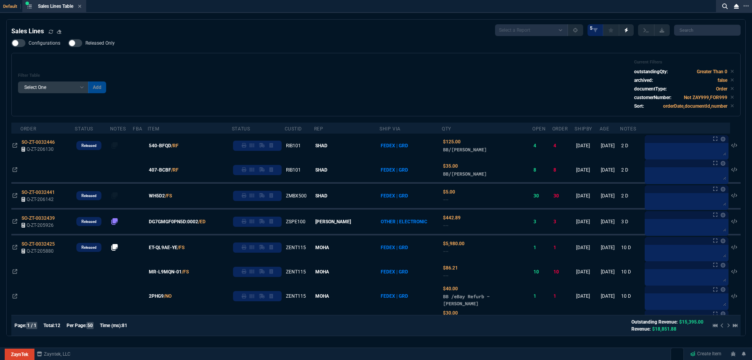
click at [107, 43] on span "Released Only" at bounding box center [99, 43] width 29 height 6
click at [68, 43] on input "Released Only" at bounding box center [68, 43] width 0 height 0
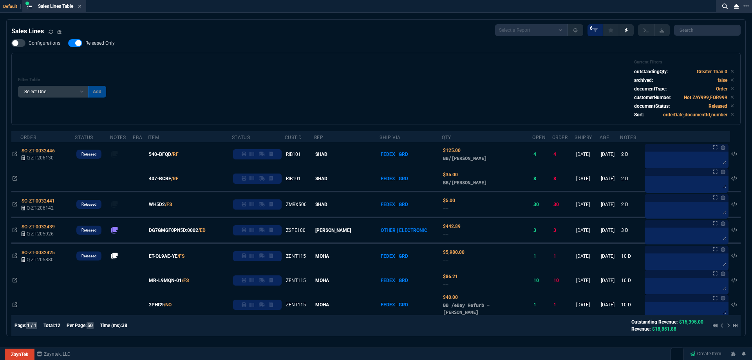
click at [105, 44] on span "Released Only" at bounding box center [99, 43] width 29 height 6
click at [68, 43] on input "Released Only" at bounding box center [68, 43] width 0 height 0
checkbox input "false"
click at [253, 49] on div "Configurations Released Only Filter Table Select One Add Filter () Age () ATS (…" at bounding box center [375, 82] width 729 height 86
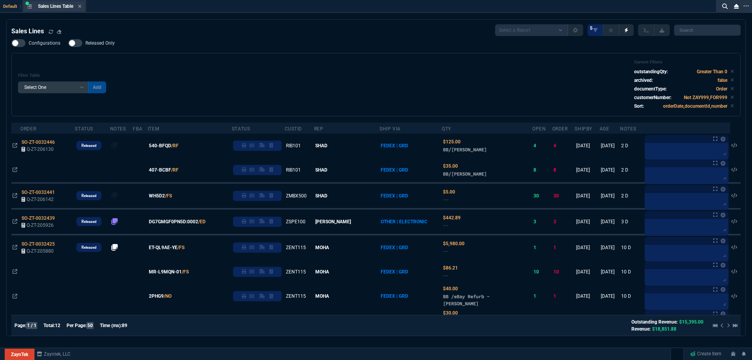
click at [80, 3] on div "Sales Lines Table Sales Line" at bounding box center [54, 7] width 61 height 10
click at [81, 5] on icon at bounding box center [80, 6] width 4 height 5
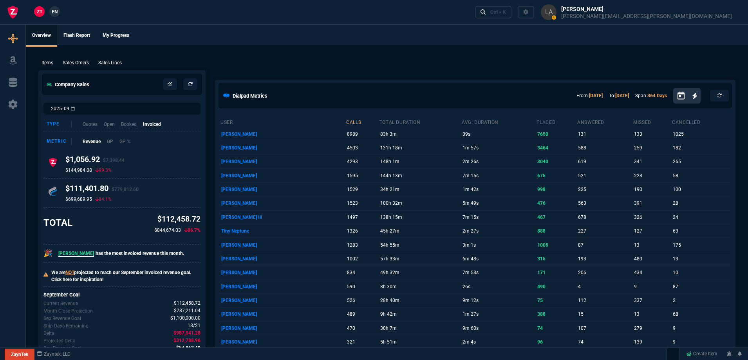
click at [53, 11] on span "FN" at bounding box center [55, 11] width 6 height 7
click at [100, 61] on p "Sales Lines" at bounding box center [110, 62] width 24 height 7
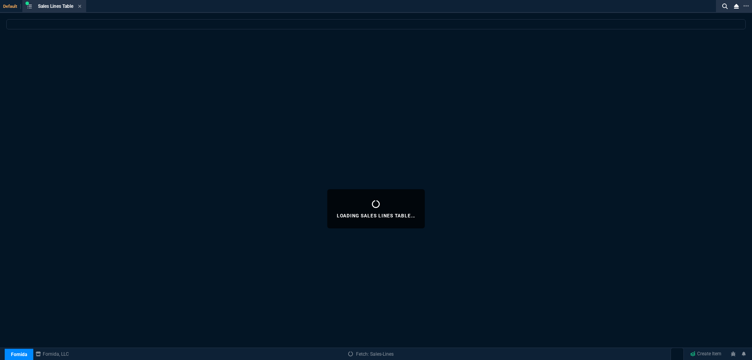
select select
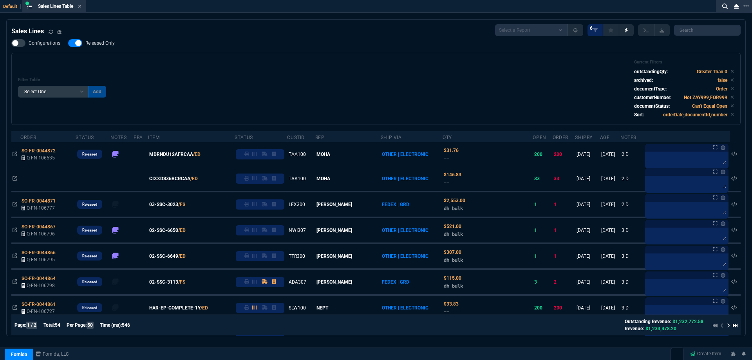
click at [90, 42] on span "Released Only" at bounding box center [99, 43] width 29 height 6
click at [68, 43] on input "Released Only" at bounding box center [68, 43] width 0 height 0
click at [220, 59] on div "Filter Table Select One Add Filter () Age () ATS () Cond (itemVariantCode) Cust…" at bounding box center [375, 89] width 729 height 72
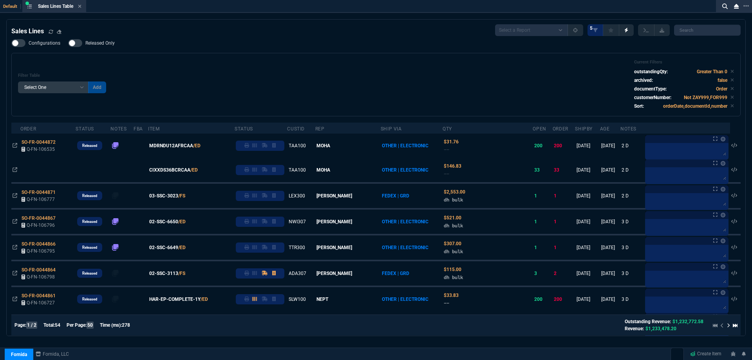
click at [102, 44] on span "Released Only" at bounding box center [99, 43] width 29 height 6
click at [68, 43] on input "Released Only" at bounding box center [68, 43] width 0 height 0
click at [294, 56] on div "Filter Table Select One Add Filter () Age () ATS () Cond (itemVariantCode) Cust…" at bounding box center [375, 84] width 729 height 63
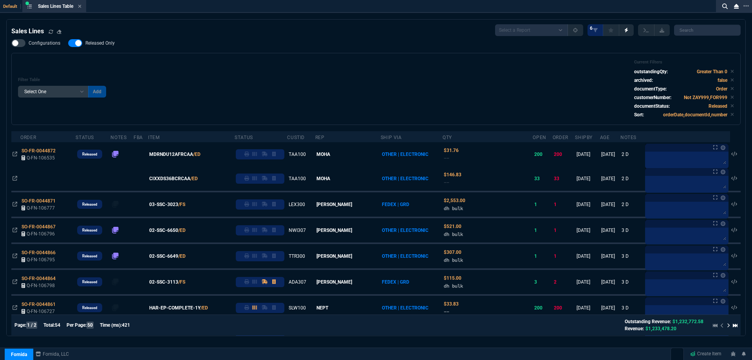
click at [91, 47] on label "Released Only" at bounding box center [95, 43] width 54 height 8
click at [68, 43] on input "Released Only" at bounding box center [68, 43] width 0 height 0
click at [154, 51] on div "Configurations Released Only Filter Table Select One Add Filter () Age () ATS (…" at bounding box center [375, 82] width 729 height 86
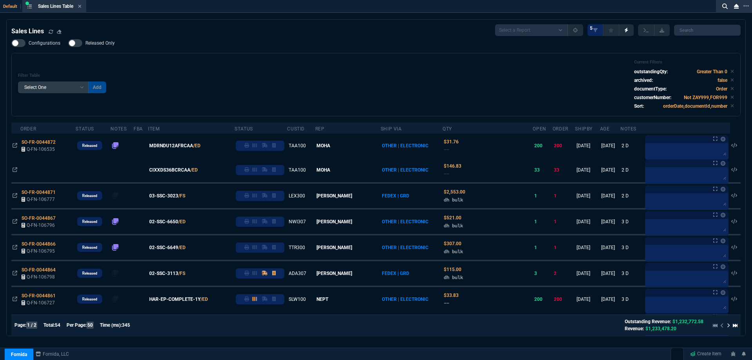
click at [281, 70] on div "Filter Table Select One Add Filter () Age () ATS () Cond (itemVariantCode) Cust…" at bounding box center [376, 85] width 716 height 50
click at [114, 42] on label "Released Only" at bounding box center [95, 43] width 54 height 8
click at [68, 43] on input "Released Only" at bounding box center [68, 43] width 0 height 0
click at [203, 61] on div "Filter Table Select One Add Filter () Age () ATS () Cond (itemVariantCode) Cust…" at bounding box center [376, 85] width 716 height 50
click at [114, 44] on label "Released Only" at bounding box center [95, 43] width 54 height 8
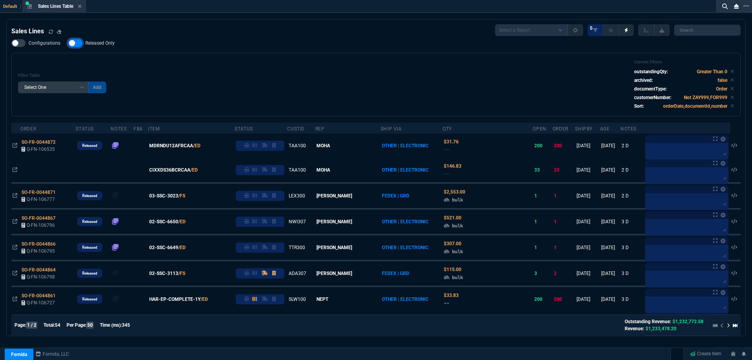
click at [68, 43] on input "Released Only" at bounding box center [68, 43] width 0 height 0
click at [216, 55] on div "Filter Table Select One Add Filter () Age () ATS () Cond (itemVariantCode) Cust…" at bounding box center [375, 84] width 729 height 63
click at [102, 47] on nx-fornida-field-switch-one "Released Only" at bounding box center [95, 44] width 54 height 7
click at [101, 45] on span "Released Only" at bounding box center [99, 43] width 29 height 6
click at [68, 43] on input "Released Only" at bounding box center [68, 43] width 0 height 0
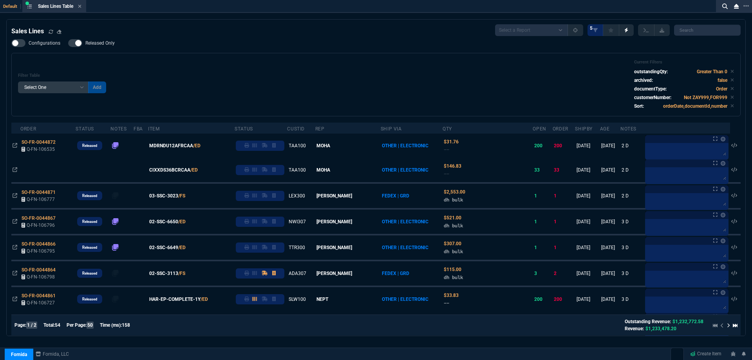
click at [199, 49] on div "Configurations Released Only Filter Table Select One Add Filter () Age () ATS (…" at bounding box center [375, 77] width 729 height 77
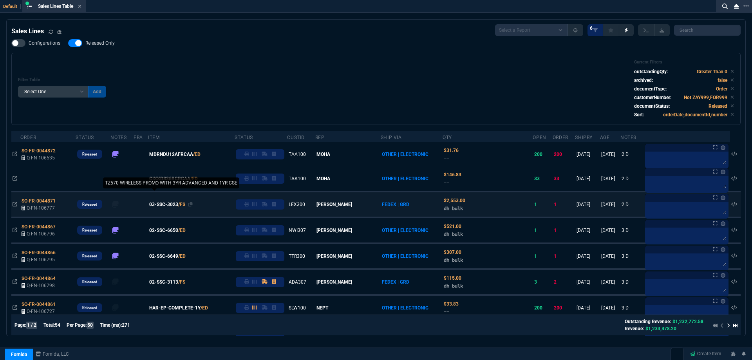
click at [175, 206] on span "03-SSC-3023" at bounding box center [163, 204] width 29 height 7
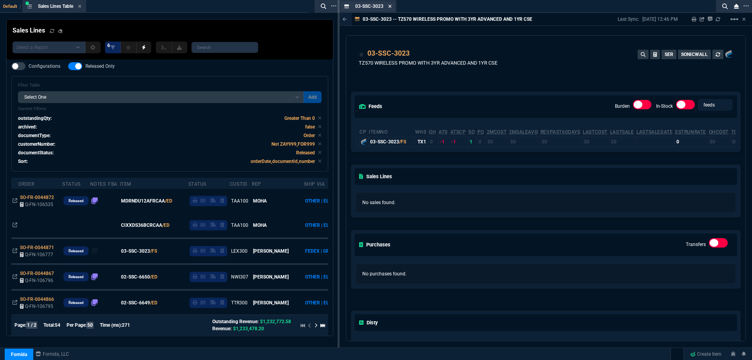
click at [390, 8] on icon at bounding box center [390, 6] width 4 height 5
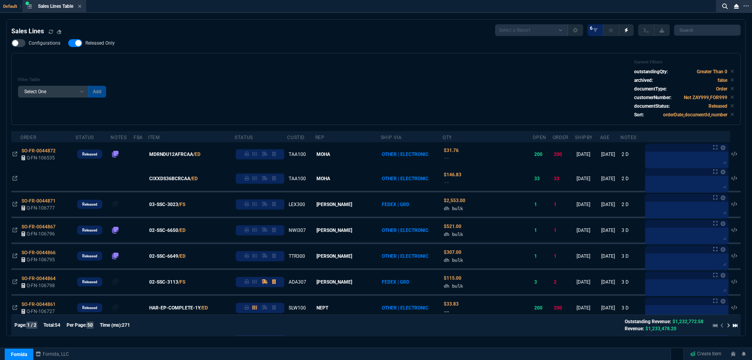
click at [107, 46] on span "Released Only" at bounding box center [99, 43] width 29 height 6
click at [68, 43] on input "Released Only" at bounding box center [68, 43] width 0 height 0
click at [216, 51] on div "Configurations Released Only Filter Table Select One Add Filter () Age () ATS (…" at bounding box center [375, 82] width 729 height 86
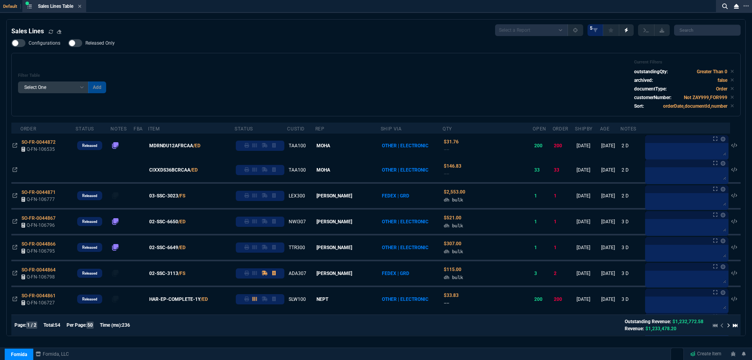
click at [104, 45] on span "Released Only" at bounding box center [99, 43] width 29 height 6
click at [68, 43] on input "Released Only" at bounding box center [68, 43] width 0 height 0
click at [315, 78] on div "Filter Table Select One Add Filter () Age () ATS () Cond (itemVariantCode) Cust…" at bounding box center [376, 85] width 716 height 50
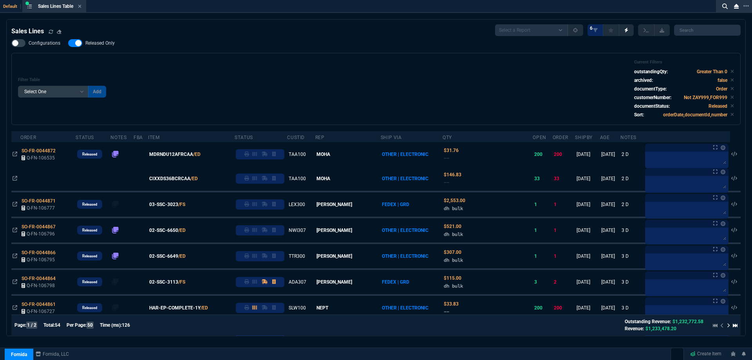
click at [103, 45] on span "Released Only" at bounding box center [99, 43] width 29 height 6
click at [68, 43] on input "Released Only" at bounding box center [68, 43] width 0 height 0
checkbox input "false"
click at [268, 66] on div "Filter Table Select One Add Filter () Age () ATS () Cond (itemVariantCode) Cust…" at bounding box center [376, 89] width 716 height 59
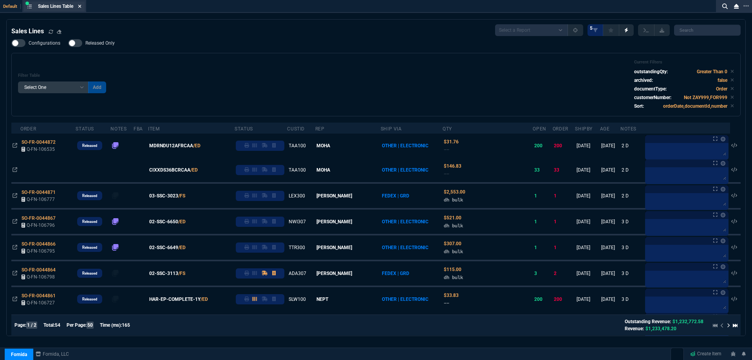
click at [81, 6] on icon at bounding box center [79, 6] width 3 height 3
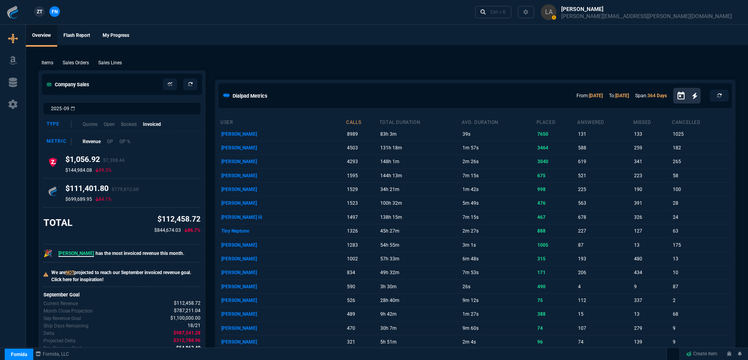
click at [43, 14] on link "ZT" at bounding box center [39, 11] width 11 height 11
drag, startPoint x: 109, startPoint y: 64, endPoint x: 164, endPoint y: 61, distance: 55.3
click at [109, 64] on p "Sales Lines" at bounding box center [110, 62] width 24 height 7
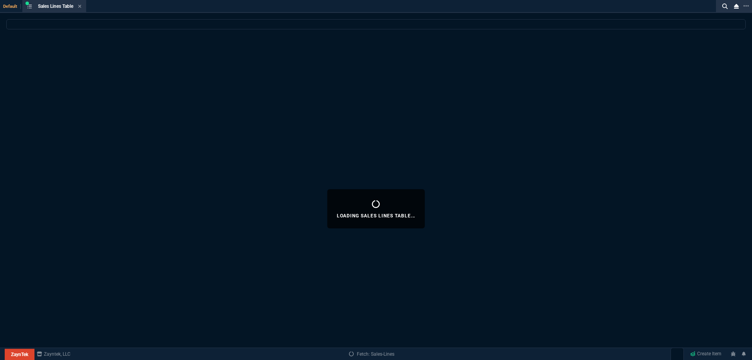
select select
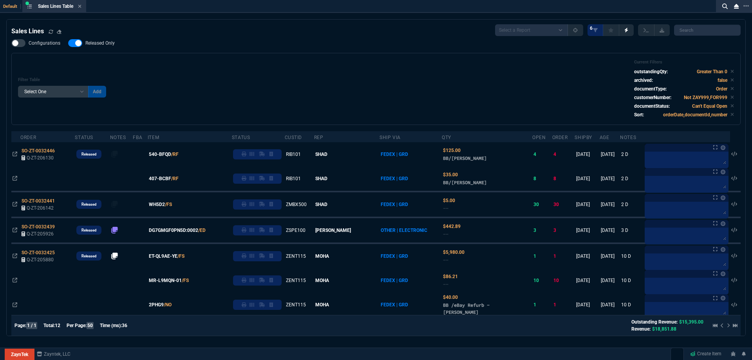
click at [110, 43] on span "Released Only" at bounding box center [99, 43] width 29 height 6
click at [68, 43] on input "Released Only" at bounding box center [68, 43] width 0 height 0
checkbox input "false"
click at [322, 47] on div "Configurations Released Only Filter Table Select One Add Filter () Age () ATS (…" at bounding box center [375, 82] width 729 height 86
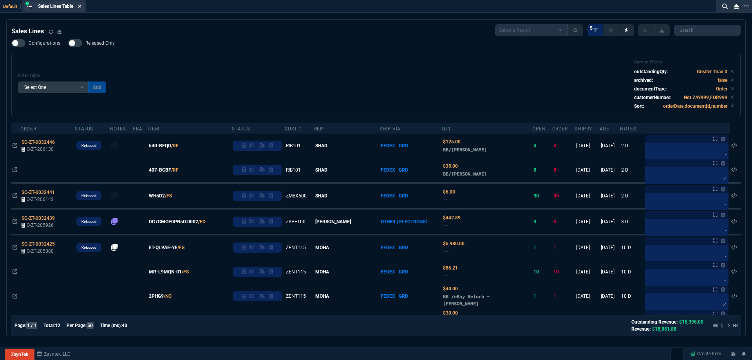
click at [81, 8] on icon at bounding box center [80, 6] width 4 height 5
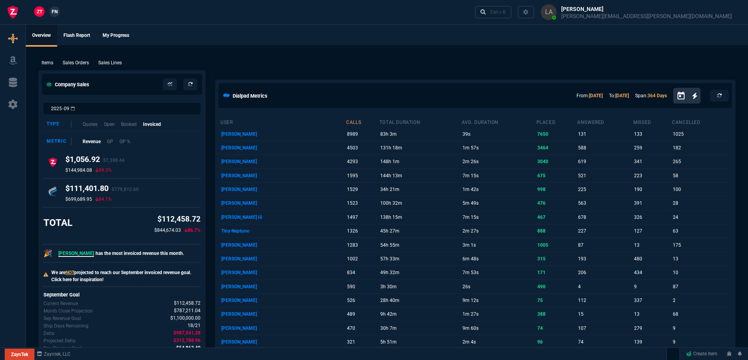
click at [117, 63] on p "Sales Lines" at bounding box center [110, 62] width 24 height 7
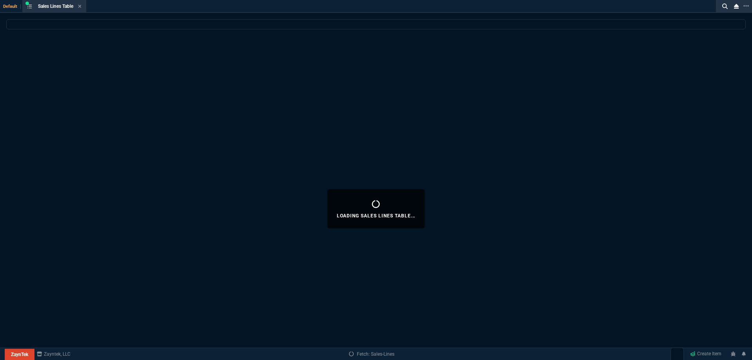
select select
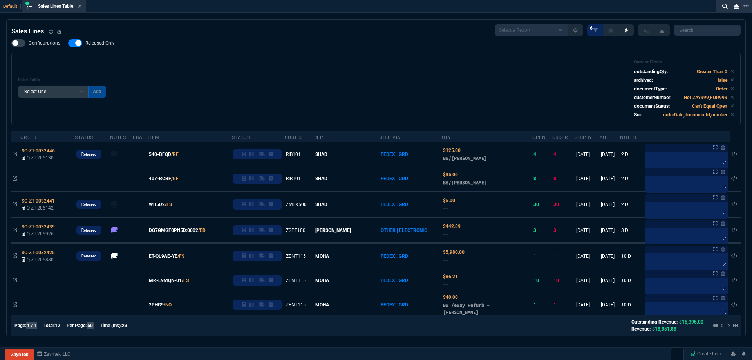
click at [111, 46] on span "Released Only" at bounding box center [99, 43] width 29 height 6
click at [68, 43] on input "Released Only" at bounding box center [68, 43] width 0 height 0
checkbox input "false"
click at [219, 54] on div "Filter Table Select One Add Filter () Age () ATS () Cond (itemVariantCode) Cust…" at bounding box center [375, 89] width 729 height 72
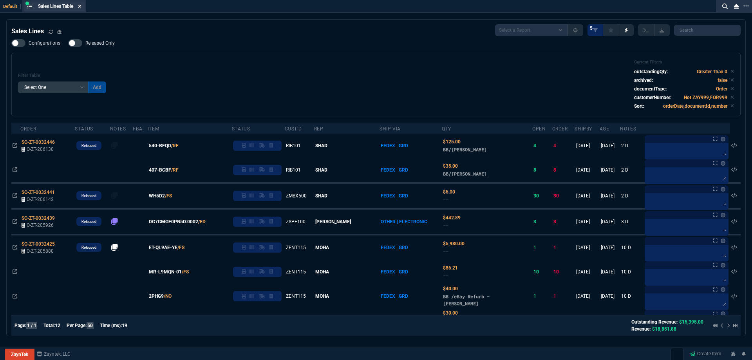
click at [81, 5] on icon at bounding box center [80, 6] width 4 height 5
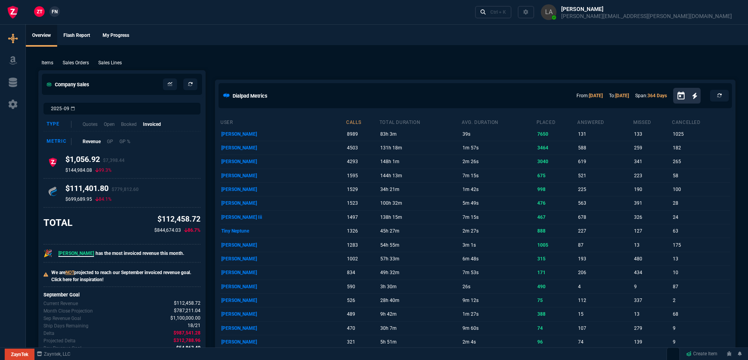
click at [58, 13] on link "FN" at bounding box center [54, 11] width 11 height 11
click at [116, 62] on p "Sales Lines" at bounding box center [110, 62] width 24 height 7
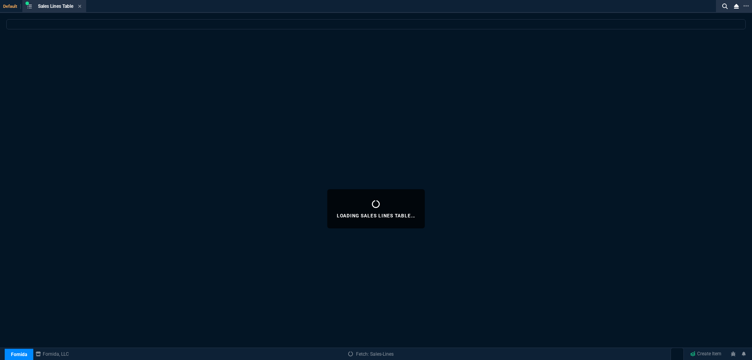
select select
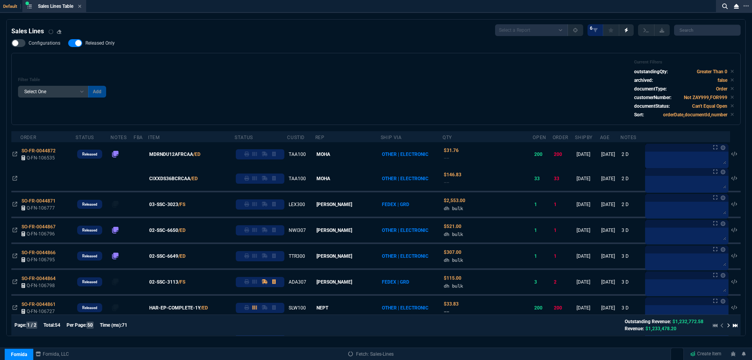
click at [100, 45] on span "Released Only" at bounding box center [99, 43] width 29 height 6
click at [68, 43] on input "Released Only" at bounding box center [68, 43] width 0 height 0
click at [234, 66] on div "Filter Table Select One Add Filter () Age () ATS () Cond (itemVariantCode) Cust…" at bounding box center [376, 89] width 716 height 59
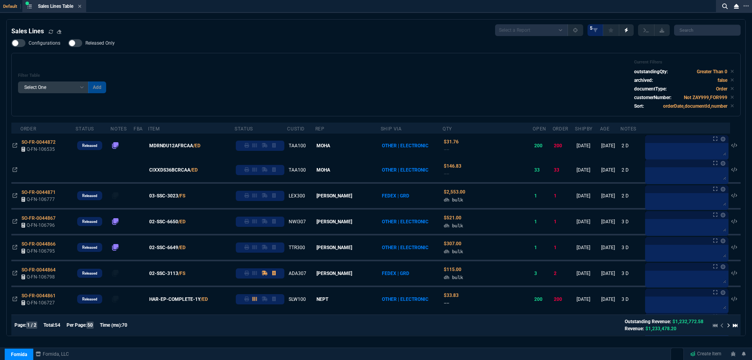
click at [110, 45] on span "Released Only" at bounding box center [99, 43] width 29 height 6
click at [68, 43] on input "Released Only" at bounding box center [68, 43] width 0 height 0
click at [263, 56] on div "Filter Table Select One Add Filter () Age () ATS () Cond (itemVariantCode) Cust…" at bounding box center [375, 84] width 729 height 63
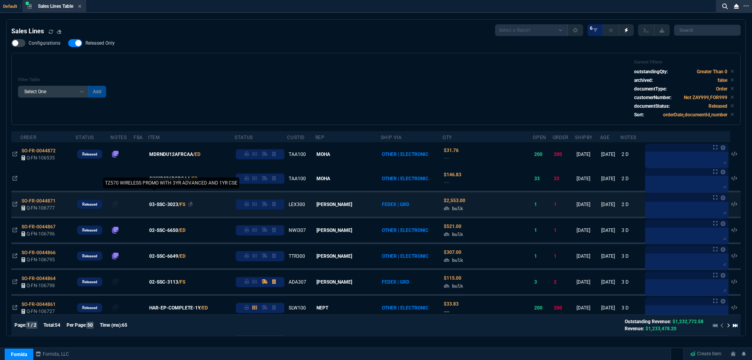
click at [171, 206] on span "03-SSC-3023" at bounding box center [163, 204] width 29 height 7
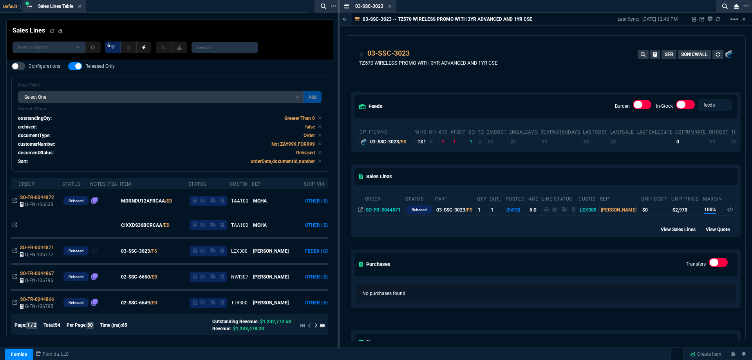
click at [391, 8] on icon at bounding box center [390, 6] width 4 height 5
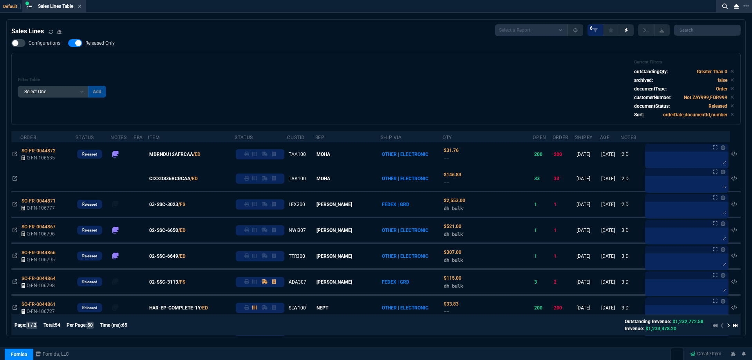
drag, startPoint x: 95, startPoint y: 45, endPoint x: 307, endPoint y: 77, distance: 214.0
click at [95, 45] on span "Released Only" at bounding box center [99, 43] width 29 height 6
click at [68, 43] on input "Released Only" at bounding box center [68, 43] width 0 height 0
checkbox input "false"
click at [308, 76] on div "Filter Table Select One Add Filter () Age () ATS () Cond (itemVariantCode) Cust…" at bounding box center [376, 89] width 716 height 59
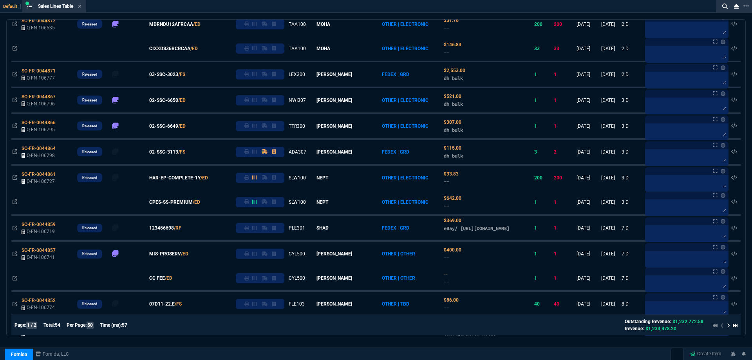
scroll to position [39, 0]
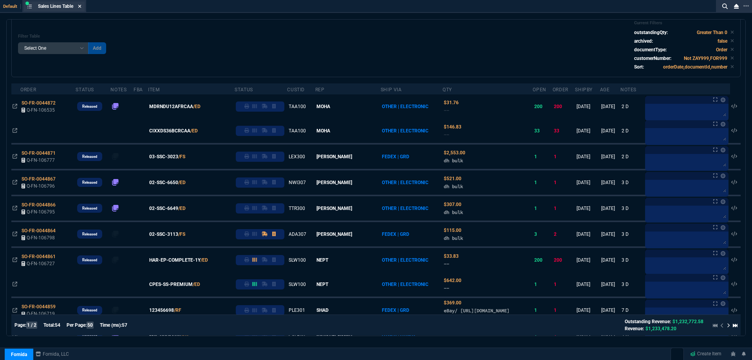
click at [80, 6] on icon at bounding box center [80, 6] width 4 height 5
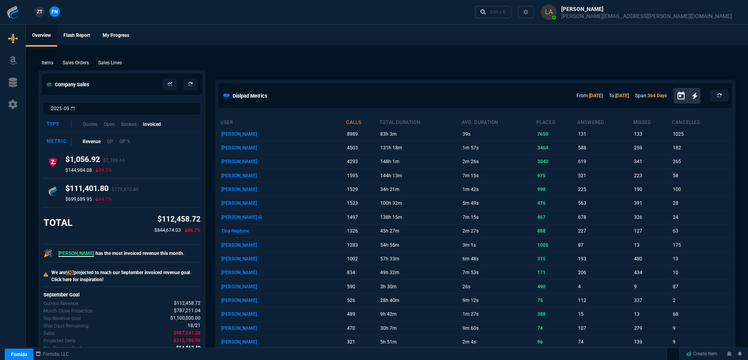
click at [43, 13] on link "ZT" at bounding box center [39, 11] width 11 height 11
click at [109, 63] on p "Sales Lines" at bounding box center [110, 62] width 24 height 7
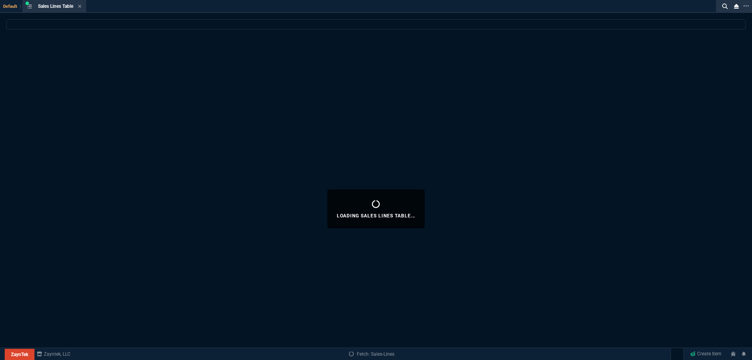
select select
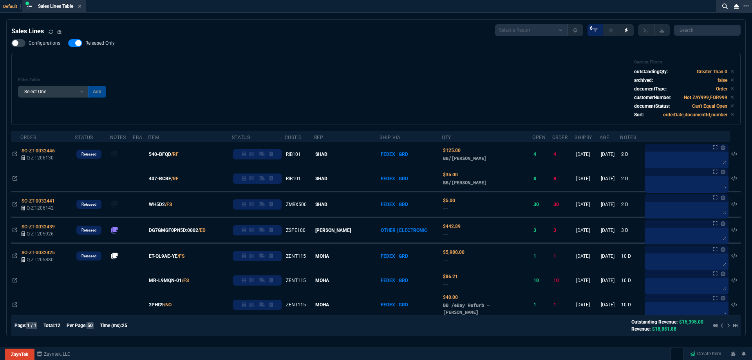
click at [101, 47] on label "Released Only" at bounding box center [95, 43] width 54 height 8
click at [68, 43] on input "Released Only" at bounding box center [68, 43] width 0 height 0
checkbox input "false"
click at [214, 68] on div "Filter Table Select One Add Filter () Age () ATS () Cond (itemVariantCode) Cust…" at bounding box center [376, 89] width 716 height 59
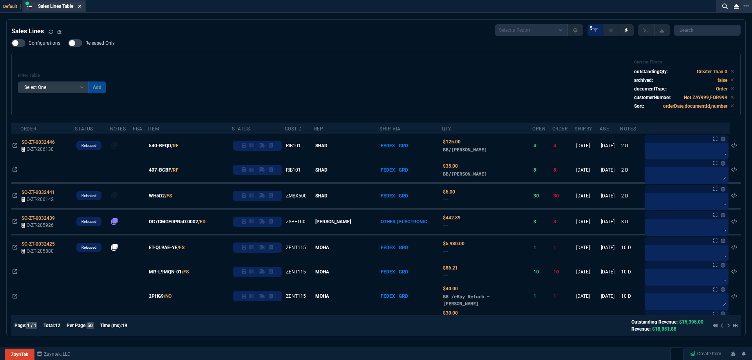
click at [81, 6] on icon at bounding box center [79, 6] width 3 height 3
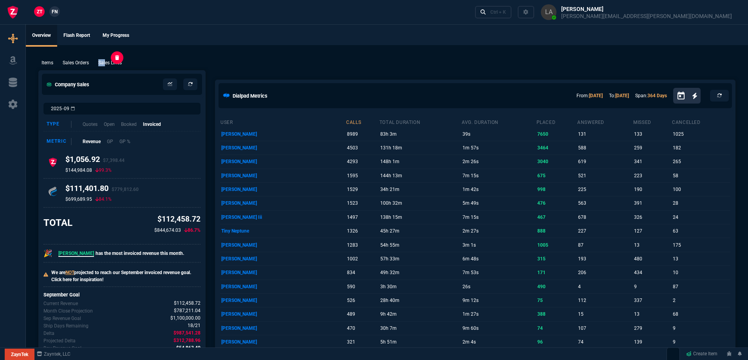
click at [106, 59] on div "Items Sales Orders Sales Lines Add Link" at bounding box center [386, 62] width 697 height 9
click at [110, 65] on p "Sales Lines" at bounding box center [110, 62] width 24 height 7
click at [294, 61] on div "New Quote New Purchase Order Close Workbench Collections Items Go To Table Quot…" at bounding box center [374, 160] width 748 height 373
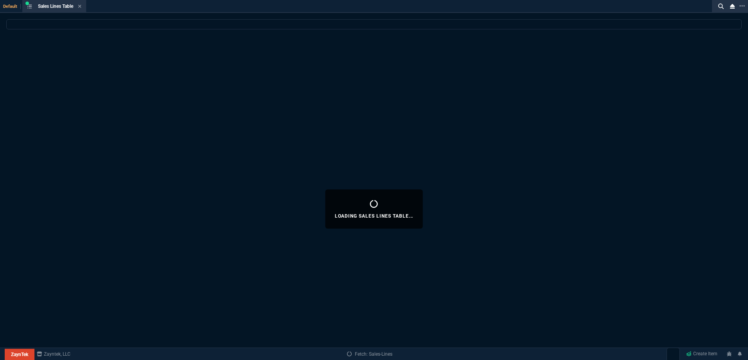
select select
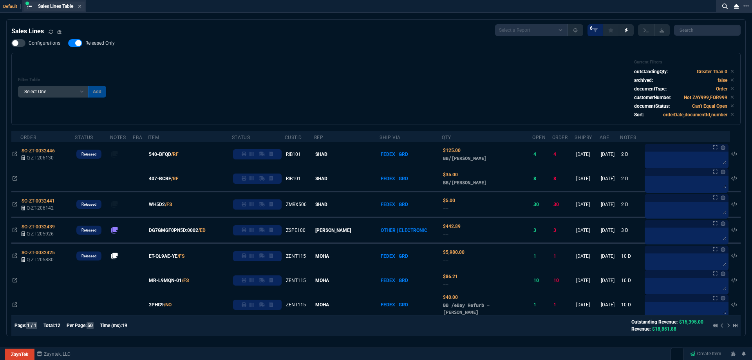
click at [83, 6] on div "Sales Lines Table Sales Line" at bounding box center [54, 7] width 61 height 10
click at [81, 6] on icon at bounding box center [80, 6] width 4 height 5
click at [81, 7] on div "ZT FN Ctrl + K" at bounding box center [376, 12] width 752 height 24
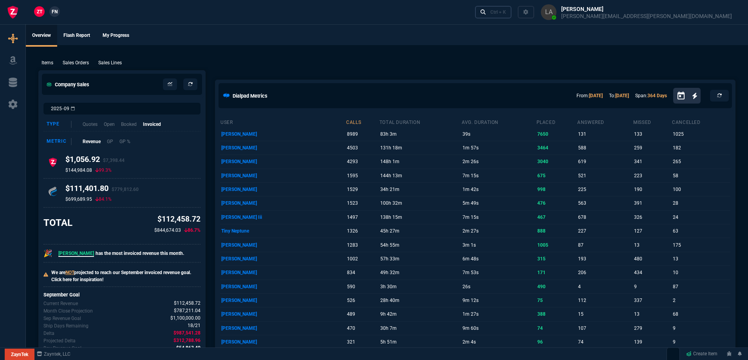
click at [506, 14] on div "Ctrl + K" at bounding box center [498, 12] width 16 height 6
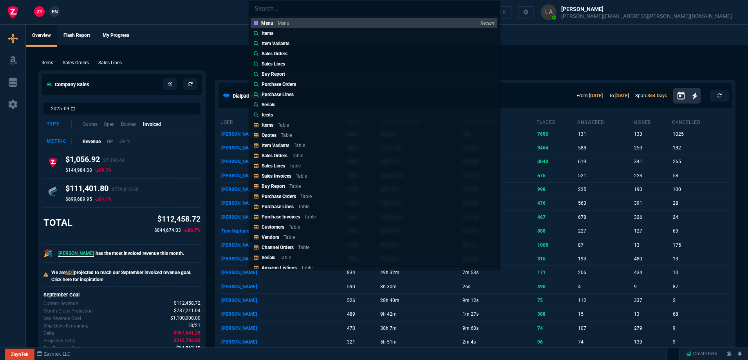
click at [300, 126] on link "Items Table" at bounding box center [374, 125] width 247 height 10
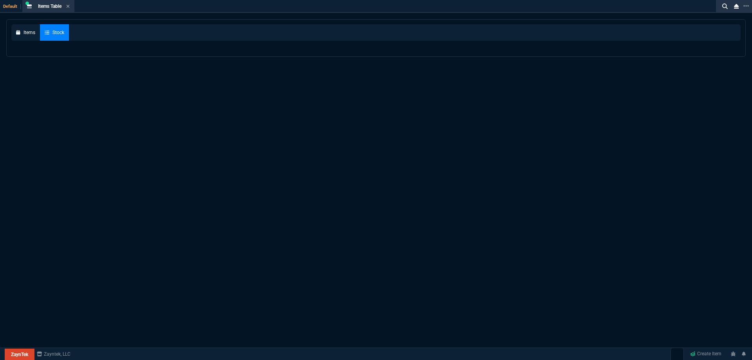
select select
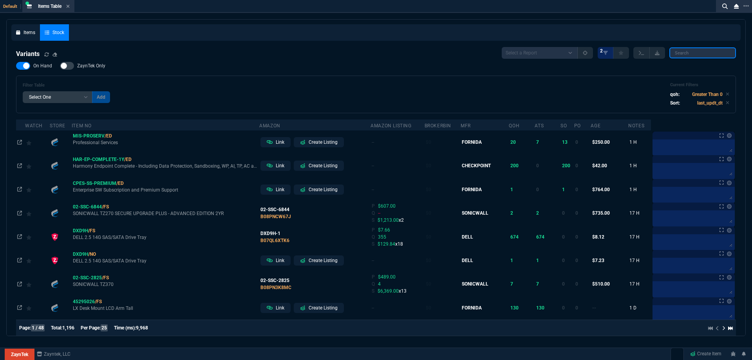
click at [678, 50] on input "search" at bounding box center [702, 52] width 67 height 11
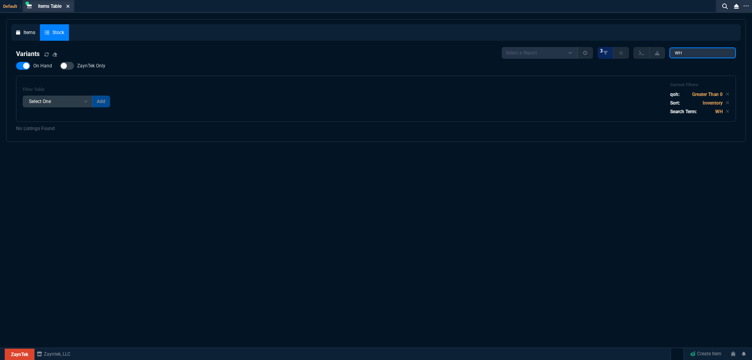
type input "WH"
click at [68, 6] on icon at bounding box center [68, 6] width 4 height 5
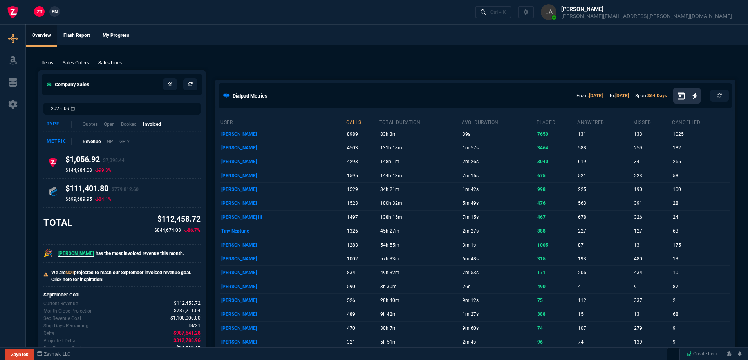
click at [54, 12] on span "FN" at bounding box center [55, 11] width 6 height 7
click at [506, 10] on div "Ctrl + K" at bounding box center [498, 12] width 16 height 6
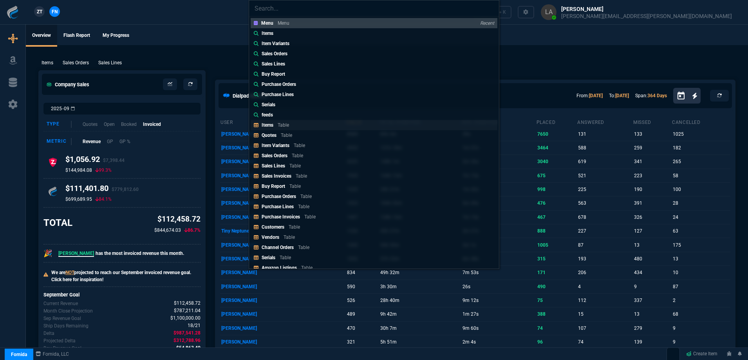
click at [264, 126] on p "Items" at bounding box center [268, 124] width 12 height 5
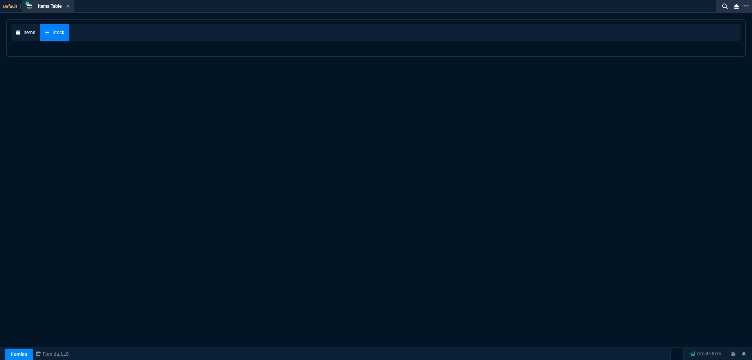
select select
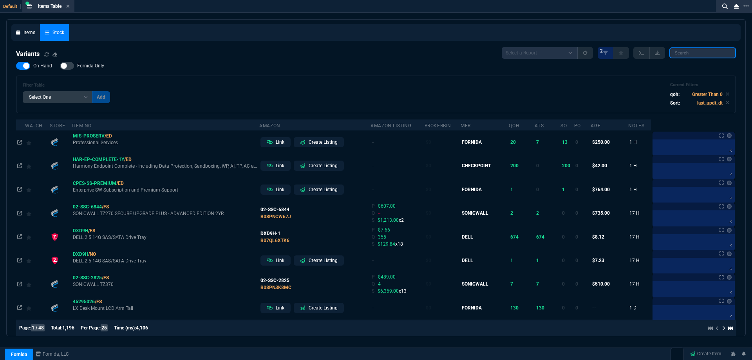
click at [700, 53] on input "search" at bounding box center [702, 52] width 67 height 11
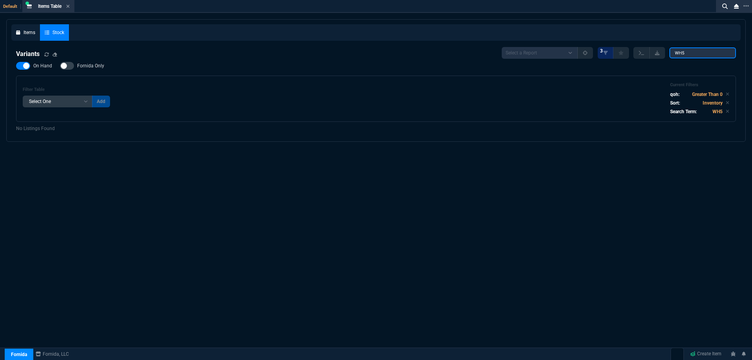
type input "WH5"
click at [37, 69] on span "On Hand" at bounding box center [42, 66] width 19 height 6
click at [16, 66] on input "On Hand" at bounding box center [16, 66] width 0 height 0
checkbox input "false"
click at [217, 63] on div "On Hand Fornida Only Filter Table Select One Add Filter () Age (daysAgo) Amazon…" at bounding box center [376, 92] width 720 height 60
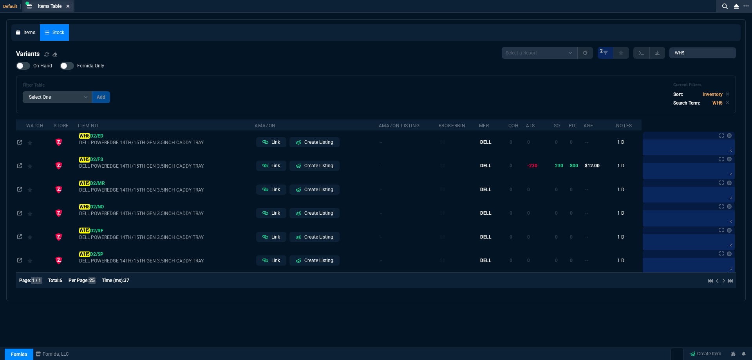
click at [70, 4] on icon at bounding box center [68, 6] width 4 height 5
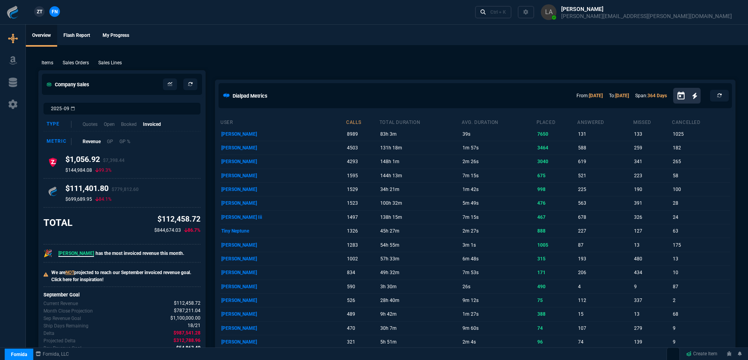
click at [435, 58] on div "Items Sales Orders Sales Lines Add Link" at bounding box center [386, 62] width 697 height 9
click at [34, 11] on link "ZT" at bounding box center [39, 11] width 11 height 11
click at [512, 13] on link "Ctrl + K" at bounding box center [493, 12] width 37 height 12
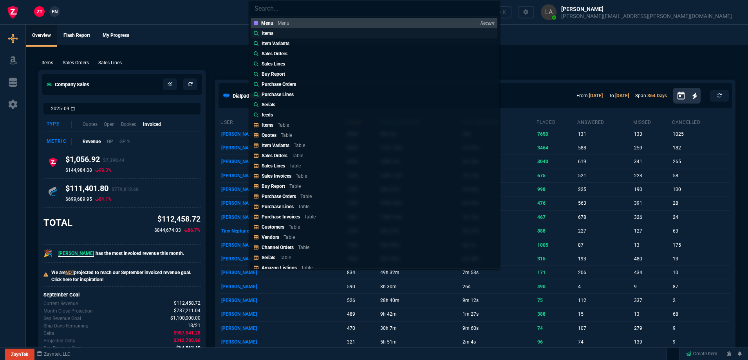
click at [287, 35] on link "Items" at bounding box center [374, 33] width 247 height 10
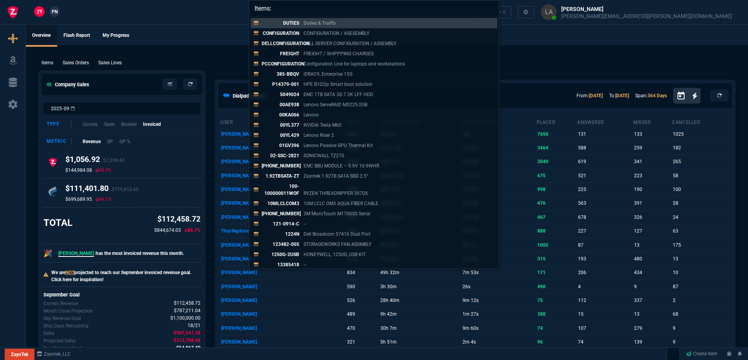
paste input "WH5D2"
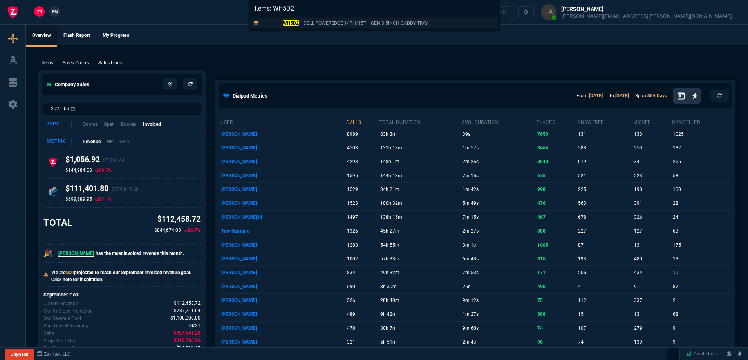
type input "Items: WH5D2"
click at [291, 27] on link "WH5D2 DELL POWEREDGE 14TH/15TH GEN 3.5INCH CADDY TRAY" at bounding box center [374, 23] width 247 height 10
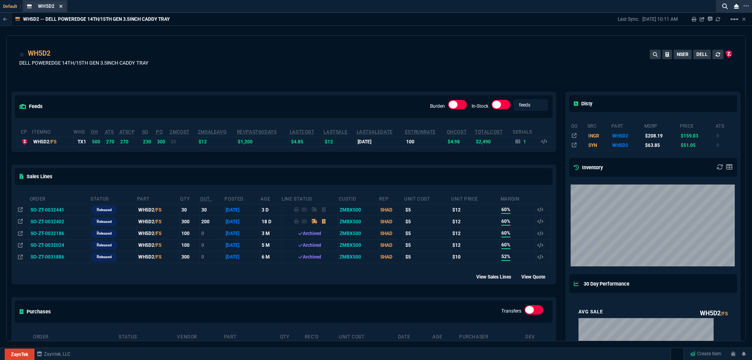
click at [61, 7] on icon at bounding box center [61, 6] width 3 height 3
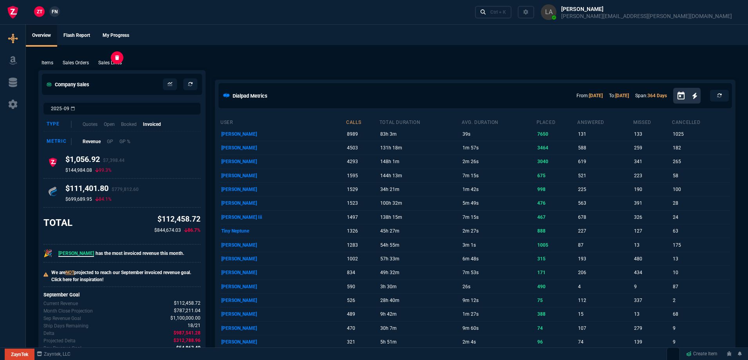
click at [107, 63] on p "Sales Lines" at bounding box center [110, 62] width 24 height 7
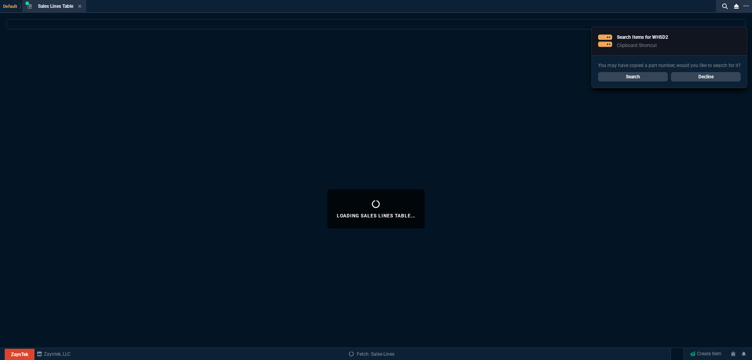
select select
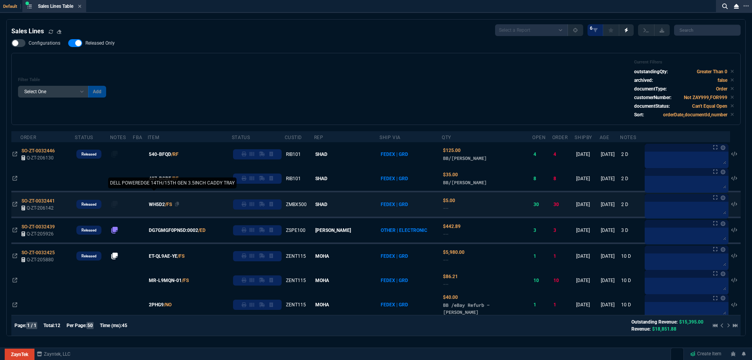
click at [165, 206] on span "WH5D2" at bounding box center [157, 204] width 16 height 7
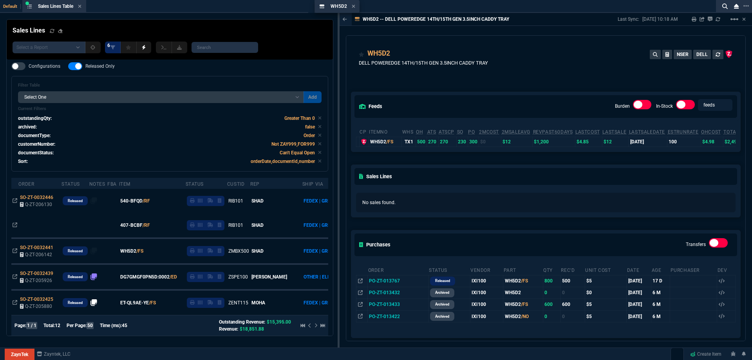
drag, startPoint x: 354, startPoint y: 8, endPoint x: 259, endPoint y: 10, distance: 94.4
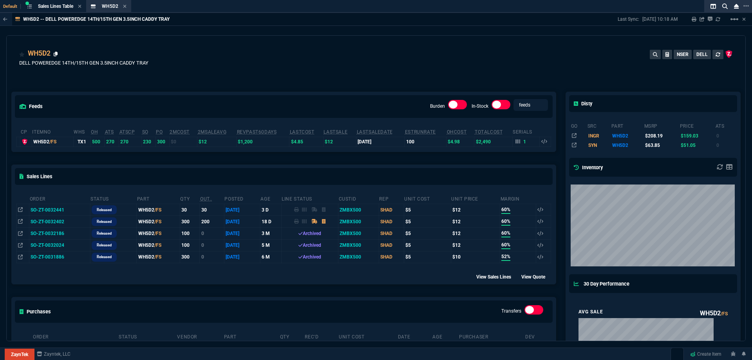
click at [56, 55] on icon at bounding box center [56, 54] width 4 height 5
click at [25, 71] on icon at bounding box center [24, 71] width 4 height 5
